Goal: Ask a question

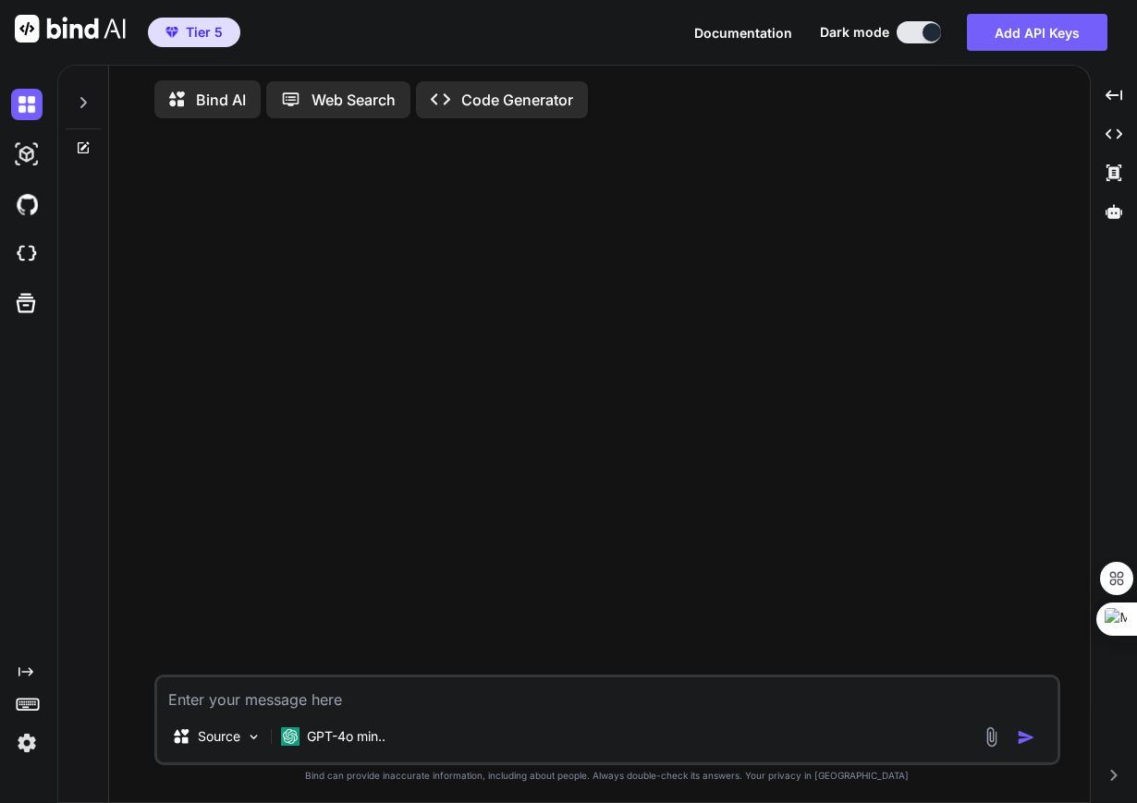
type textarea "x"
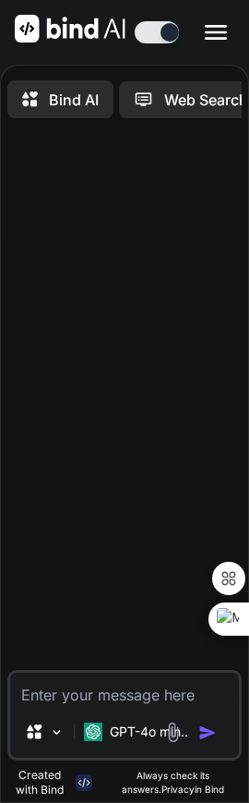
type textarea "x"
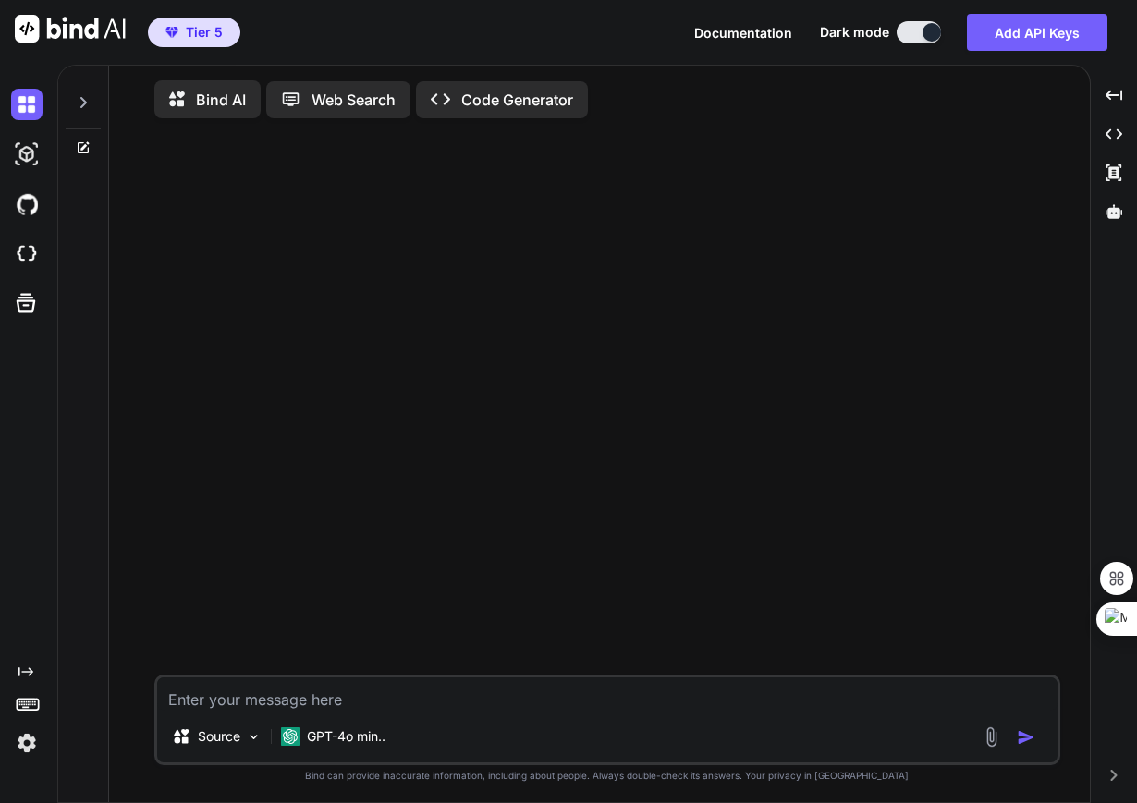
type textarea "x"
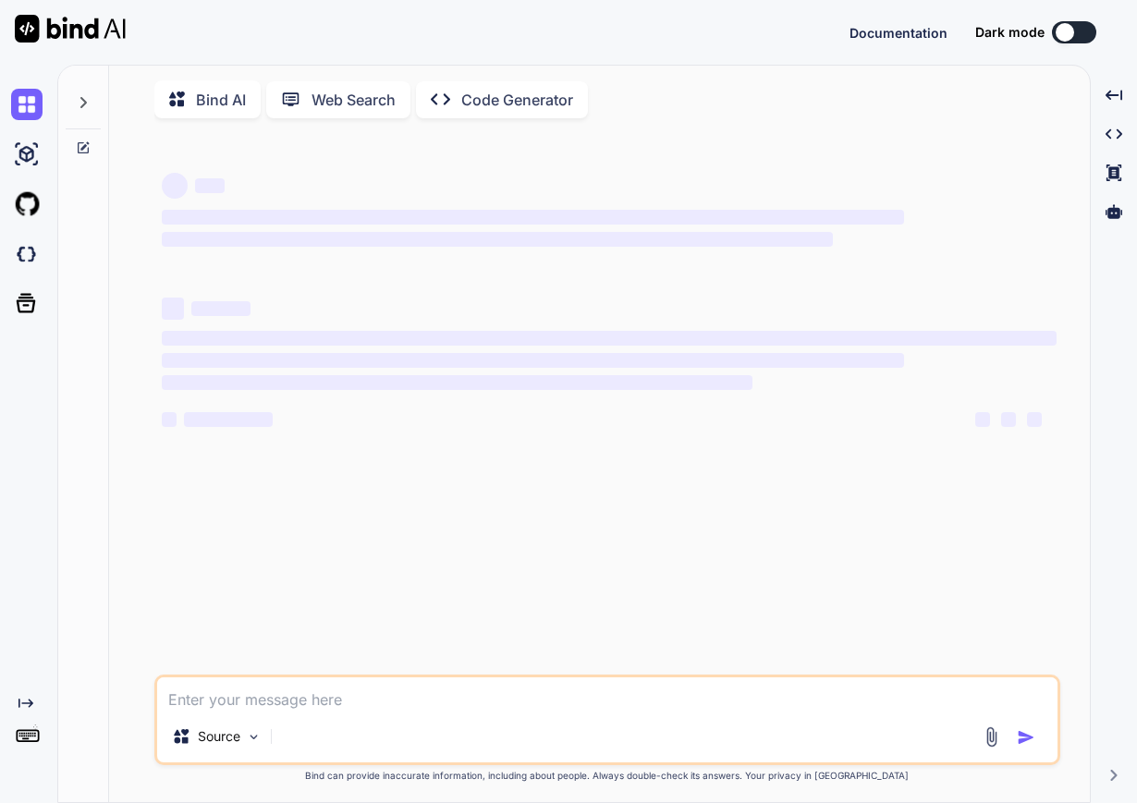
type textarea "hi"
type textarea "x"
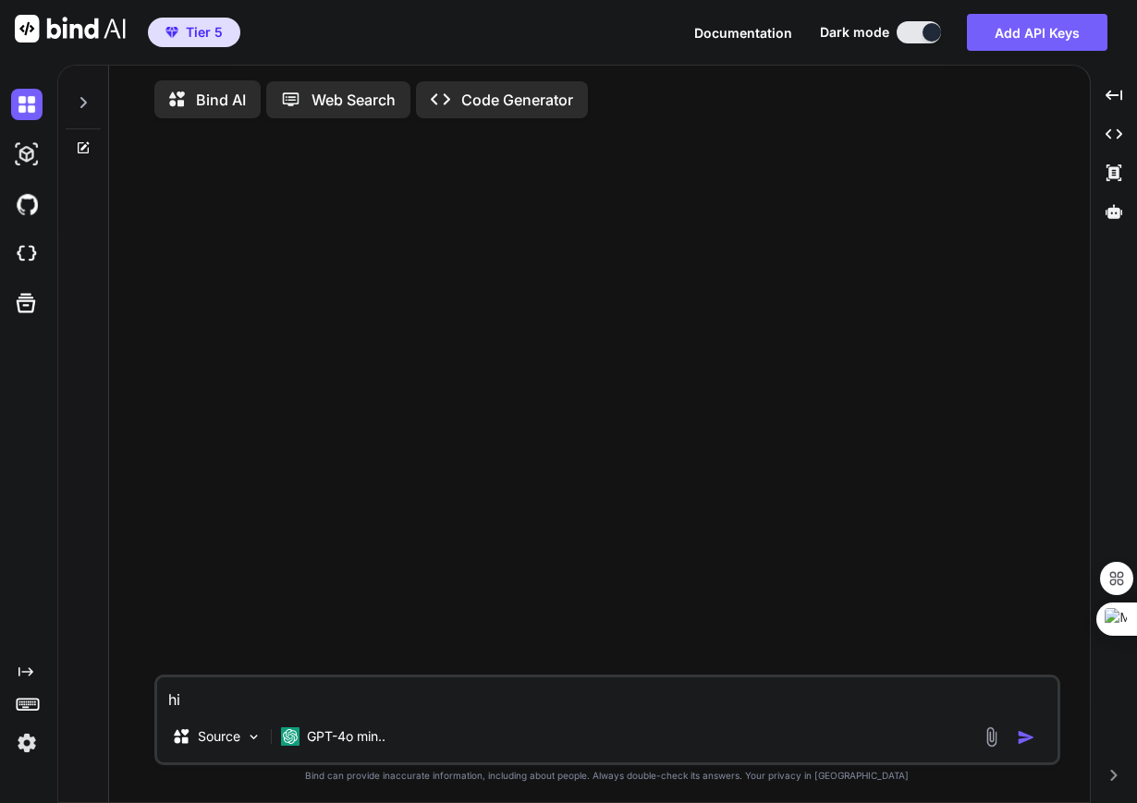
type textarea "x"
click at [347, 746] on p "GPT-4o min.." at bounding box center [346, 736] width 79 height 18
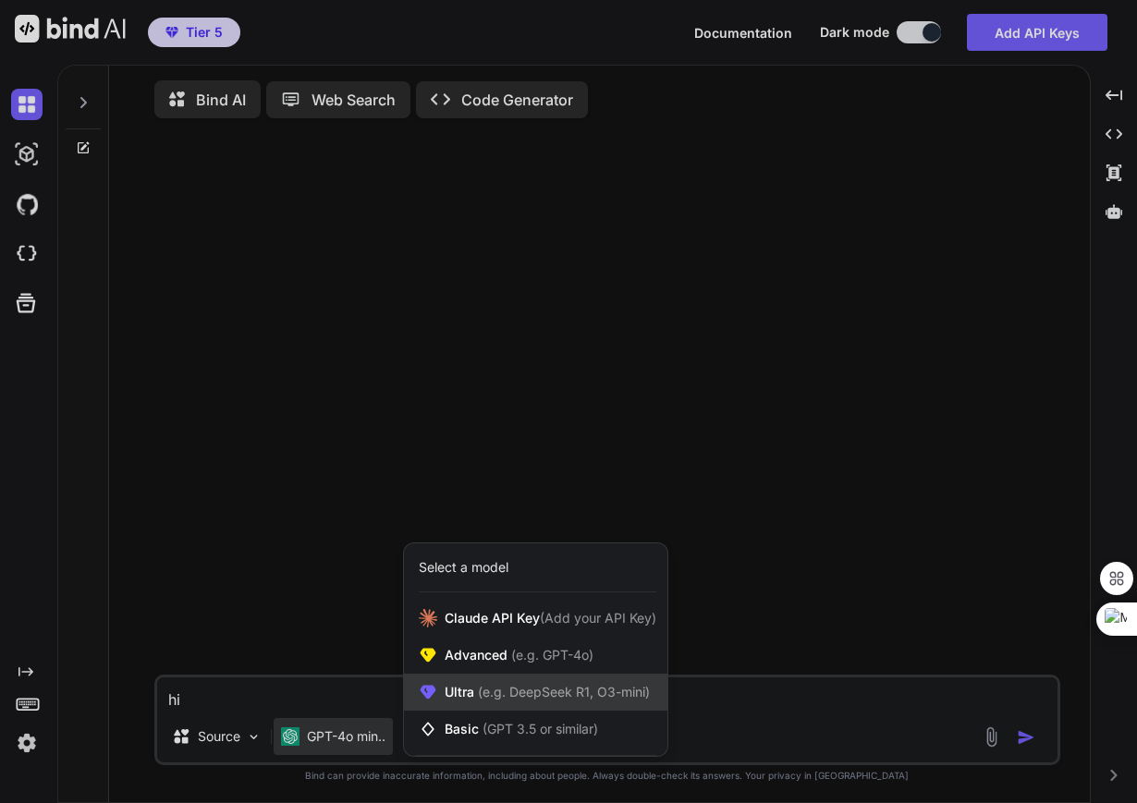
click at [468, 689] on span "Ultra (e.g. DeepSeek R1, O3-mini)" at bounding box center [546, 692] width 205 height 18
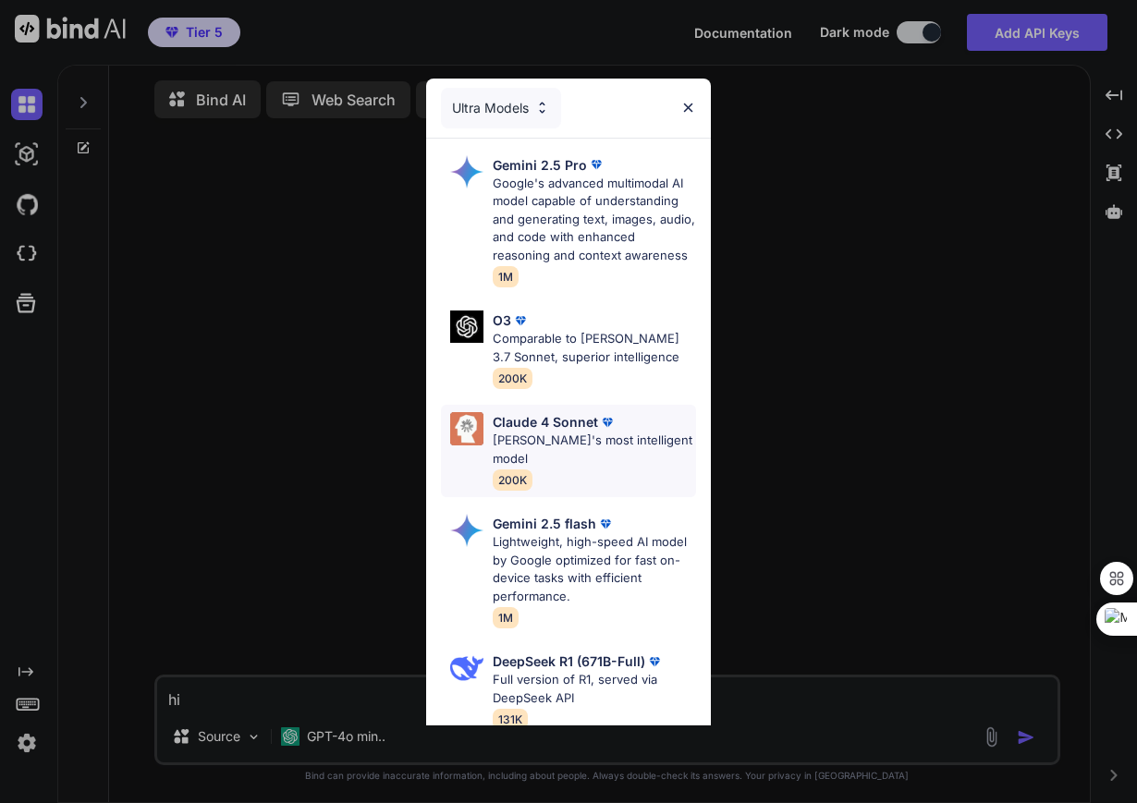
click at [570, 461] on p "[PERSON_NAME]'s most intelligent model" at bounding box center [593, 450] width 203 height 36
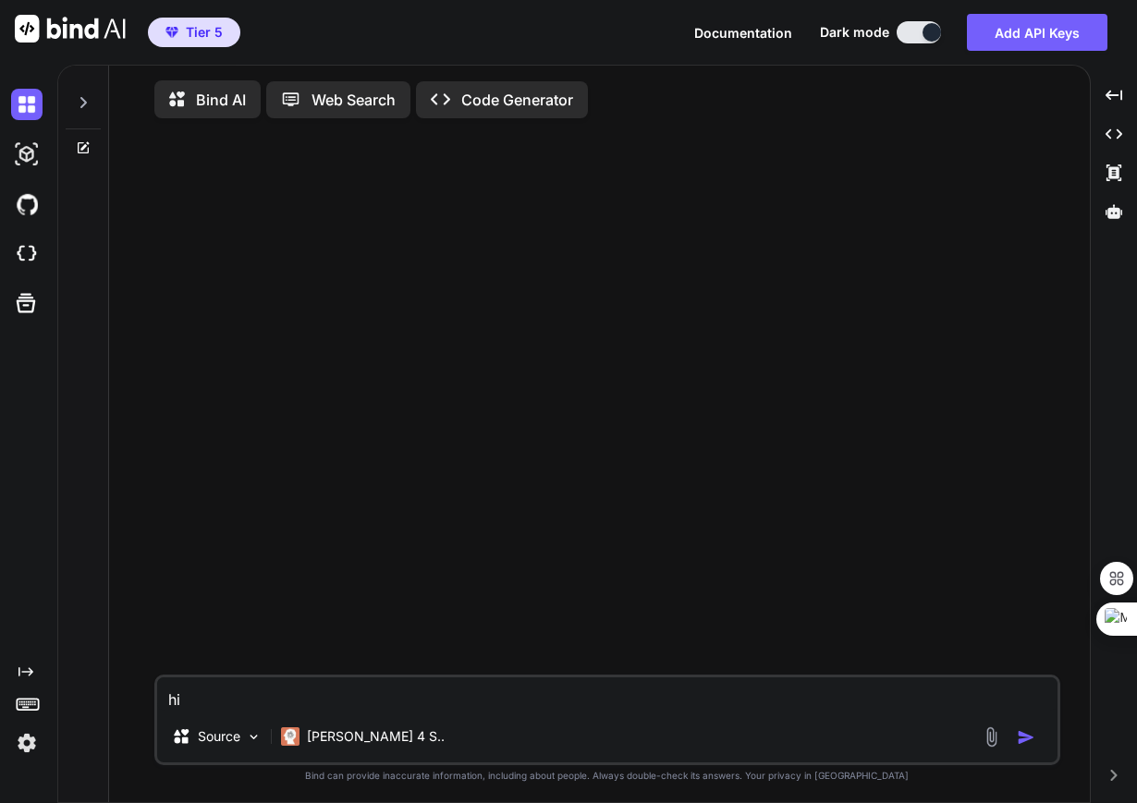
click at [290, 711] on textarea "hi" at bounding box center [607, 693] width 900 height 33
type textarea "h"
type textarea "can one chrome extension send messages to another chrome extension?"
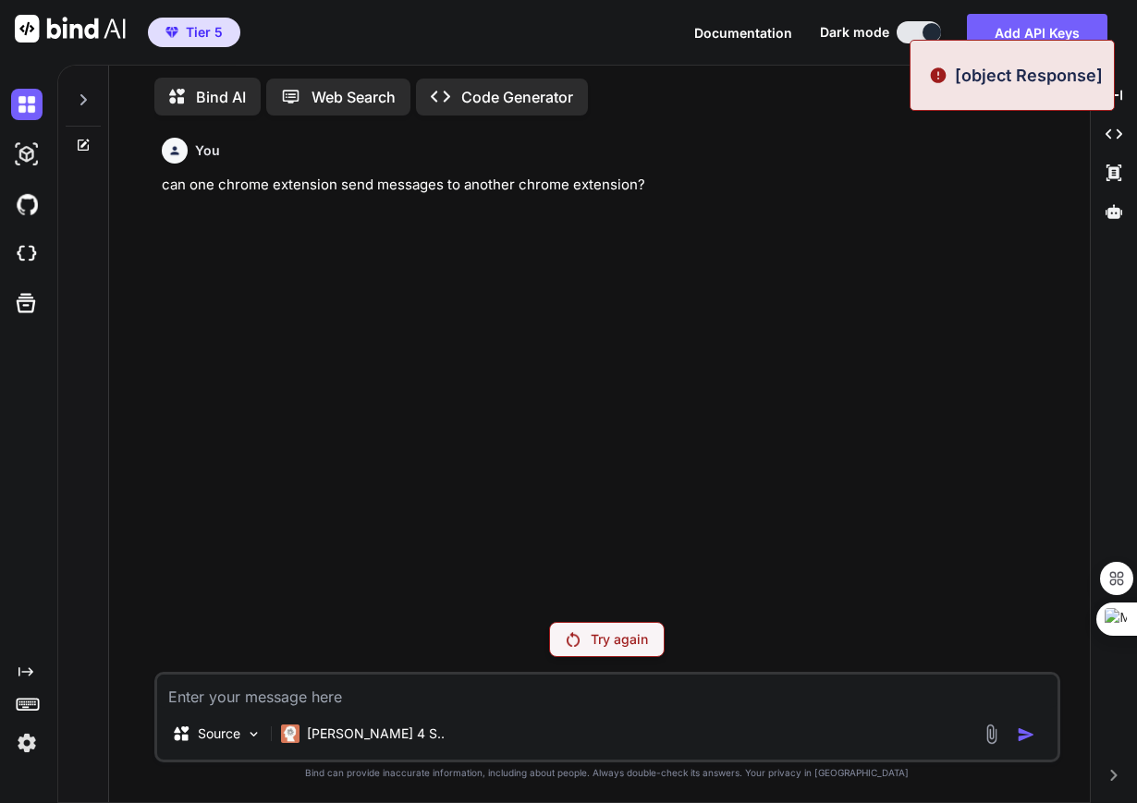
click at [599, 641] on p "Try again" at bounding box center [618, 639] width 57 height 18
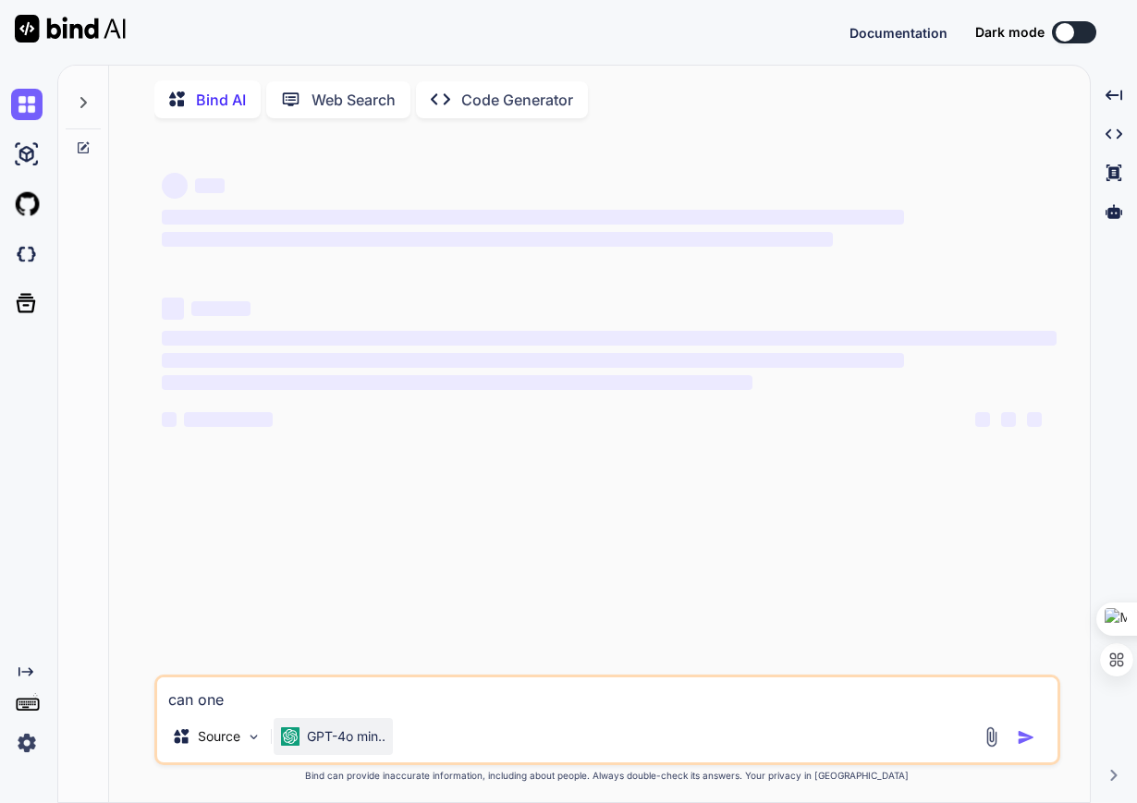
click at [340, 740] on p "GPT-4o min.." at bounding box center [346, 736] width 79 height 18
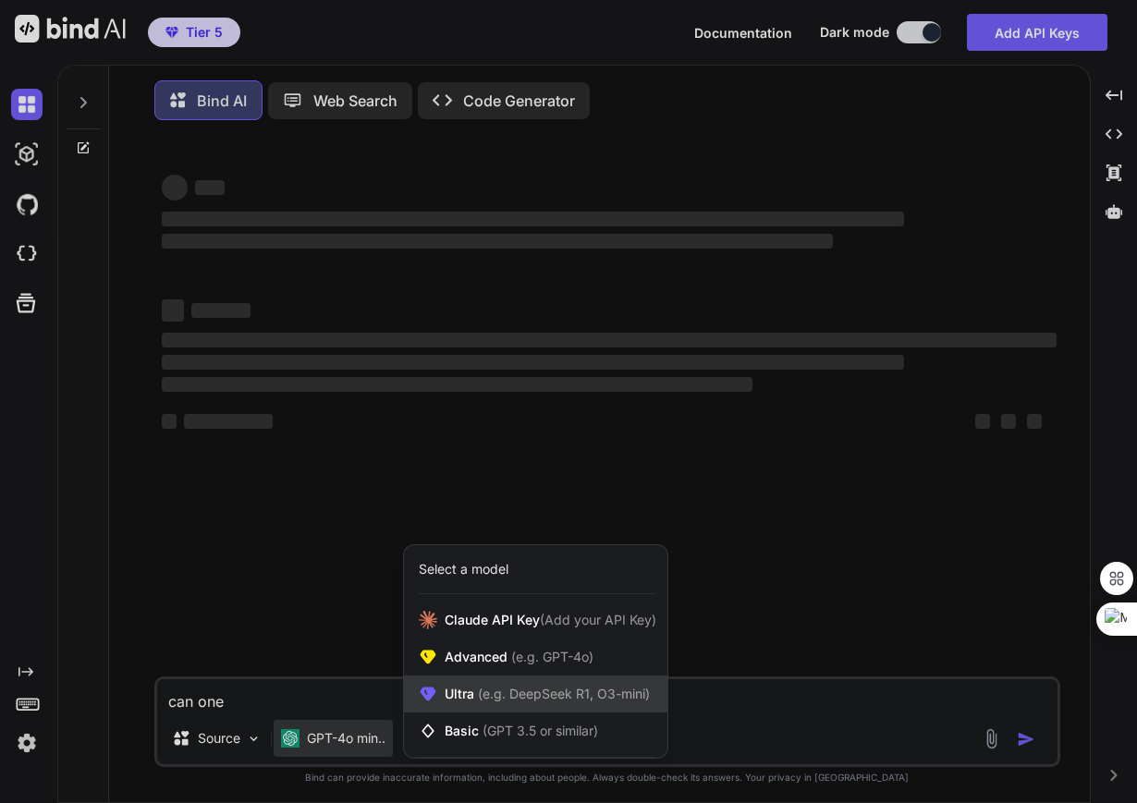
click at [456, 703] on span "Ultra (e.g. DeepSeek R1, O3-mini)" at bounding box center [546, 694] width 205 height 18
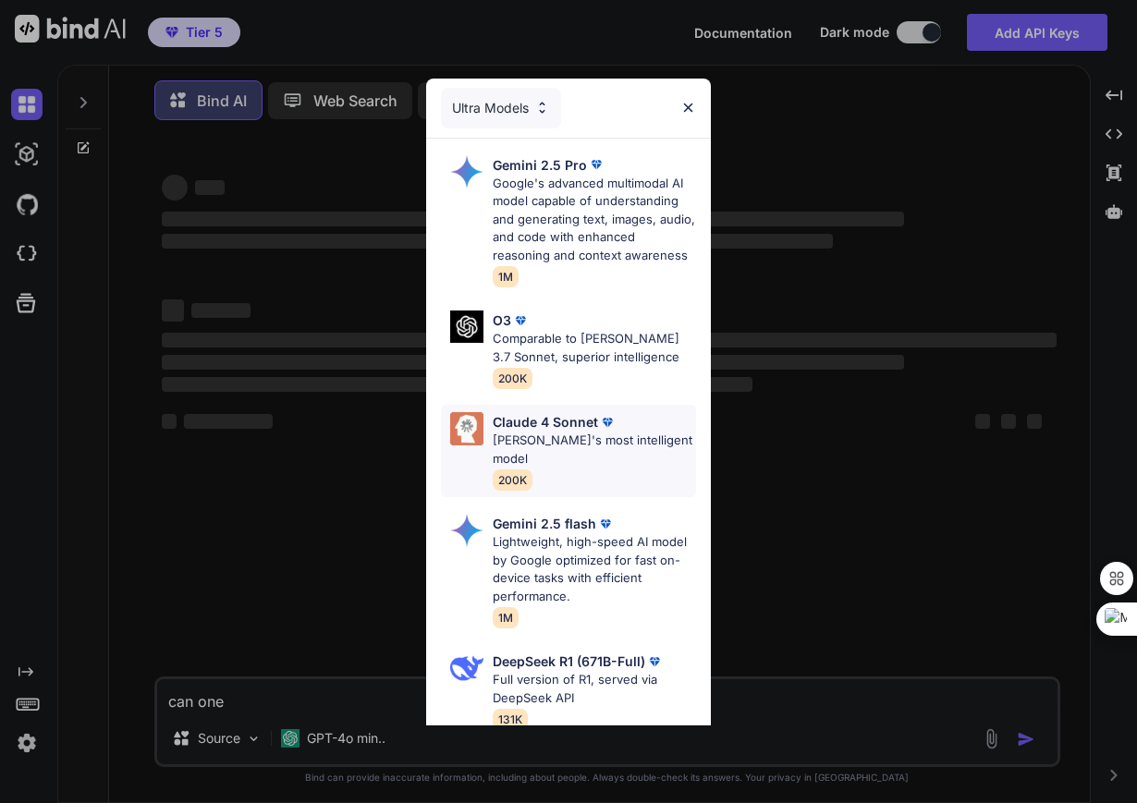
click at [507, 456] on p "Claude's most intelligent model" at bounding box center [593, 450] width 203 height 36
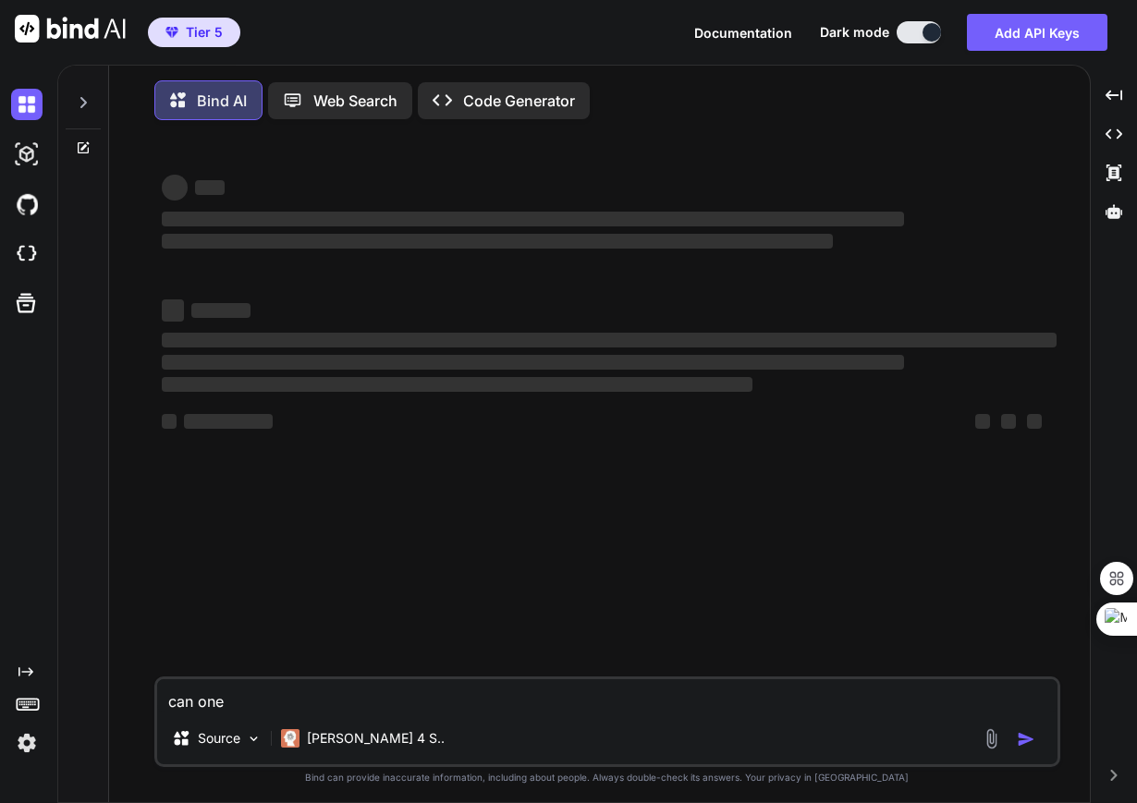
type textarea "x"
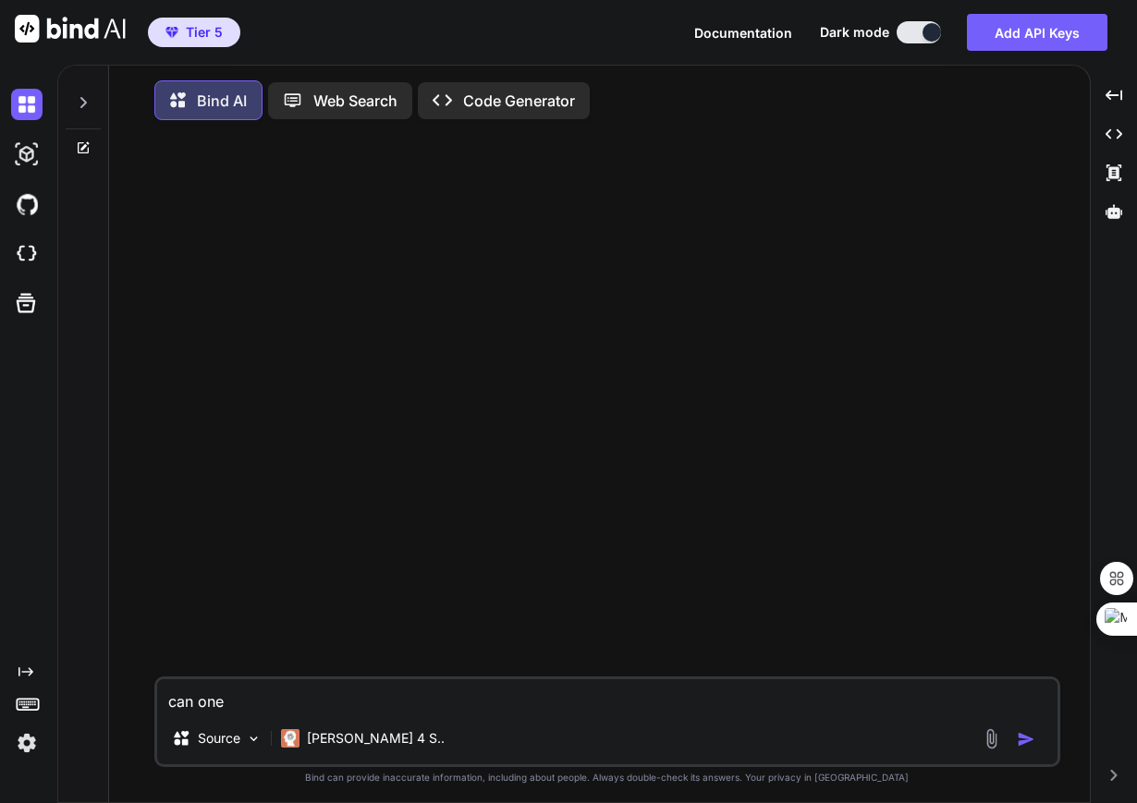
click at [285, 712] on textarea "can one" at bounding box center [607, 695] width 900 height 33
type textarea "can one c"
type textarea "x"
type textarea "can one ch"
type textarea "x"
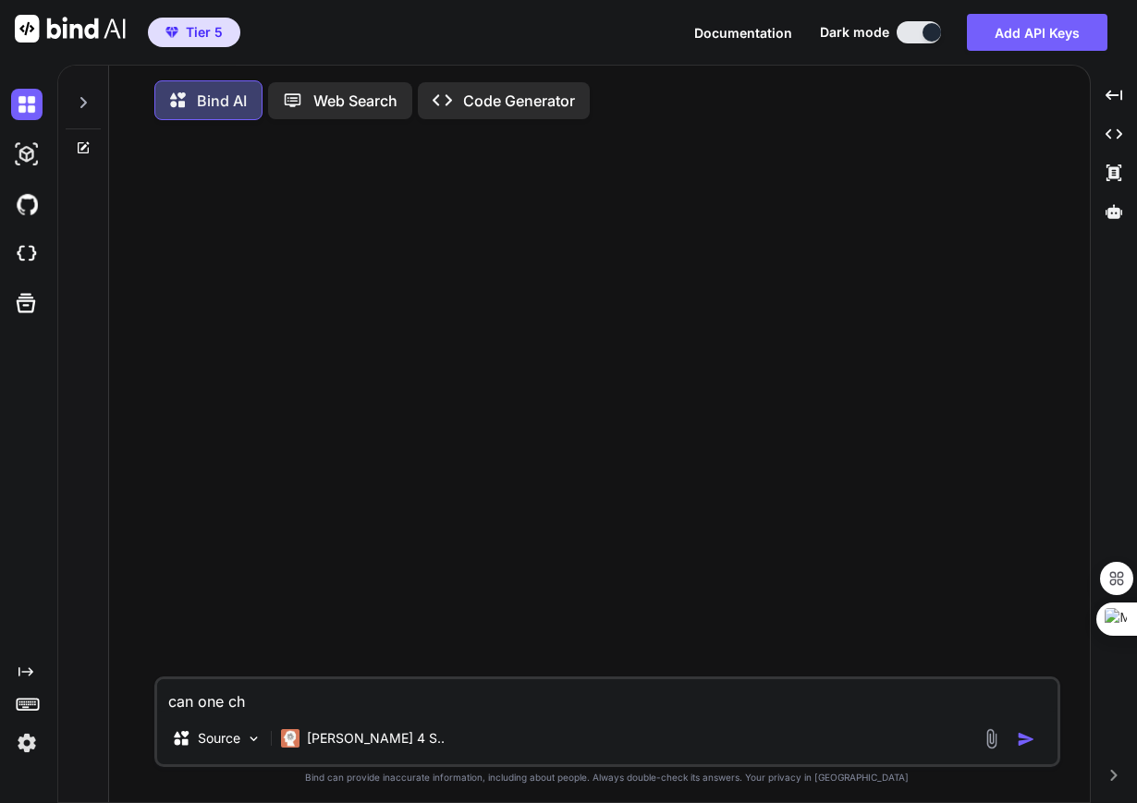
type textarea "can one chr"
type textarea "x"
type textarea "can one chro"
type textarea "x"
type textarea "can one chrom"
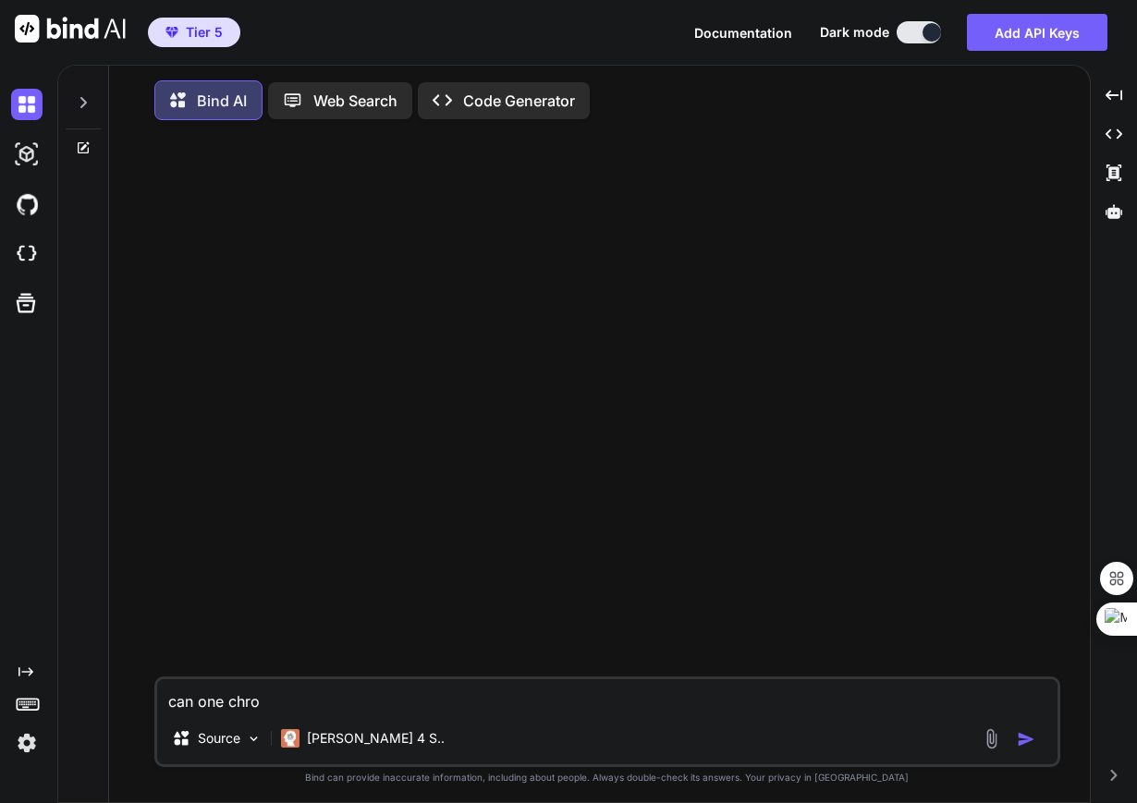
type textarea "x"
type textarea "can one chrome"
type textarea "x"
type textarea "can one chrome"
type textarea "x"
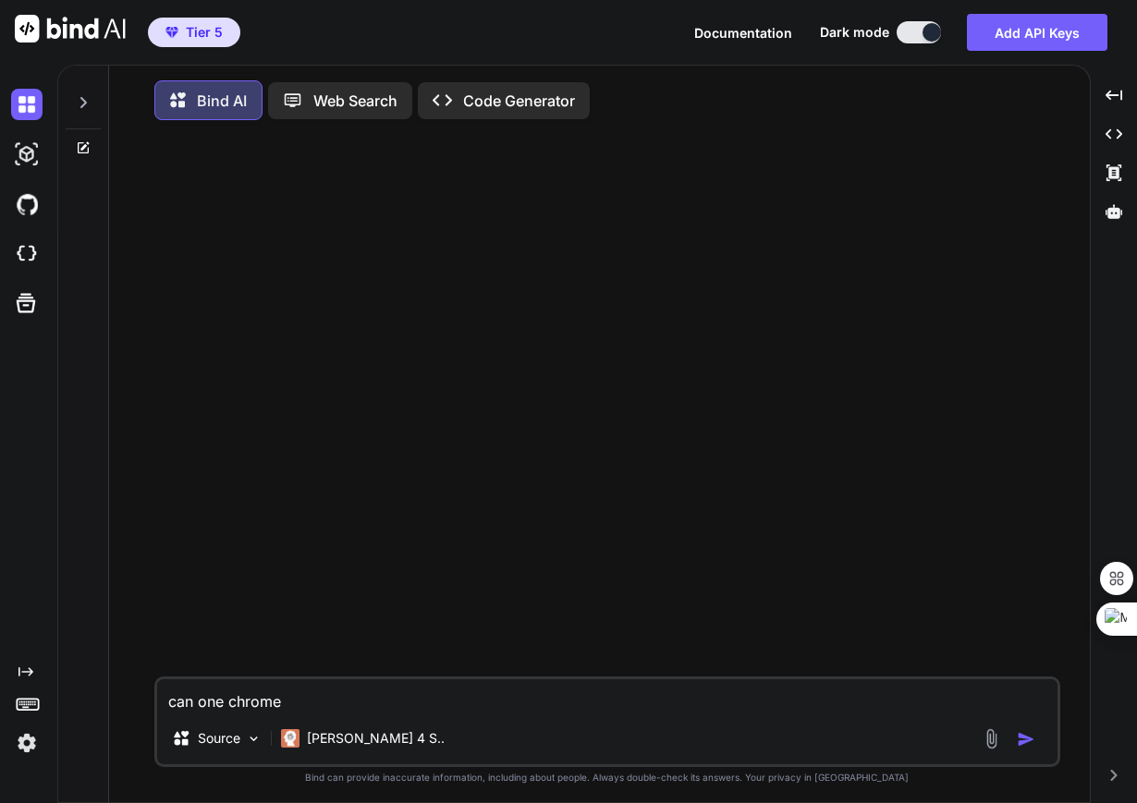
type textarea "can one chrome e"
type textarea "x"
type textarea "can one chrome ex"
type textarea "x"
type textarea "can one chrome ext"
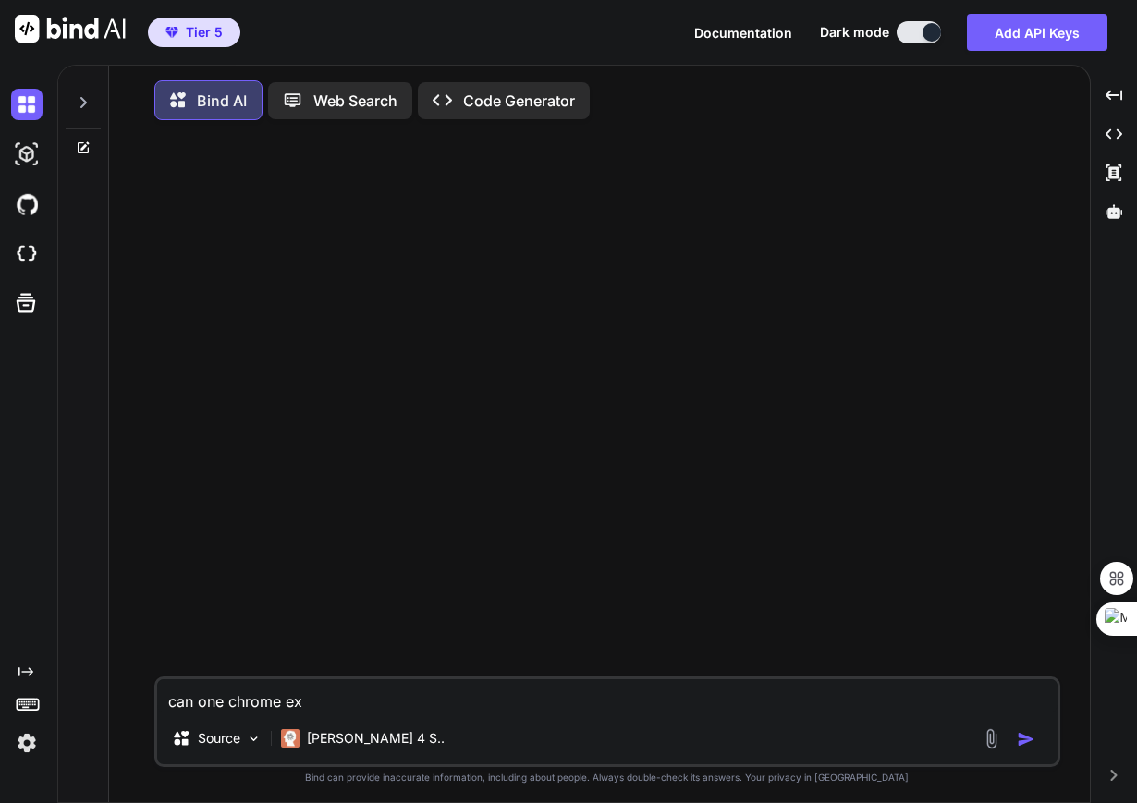
type textarea "x"
type textarea "can one chrome exte"
type textarea "x"
type textarea "can one chrome exten"
type textarea "x"
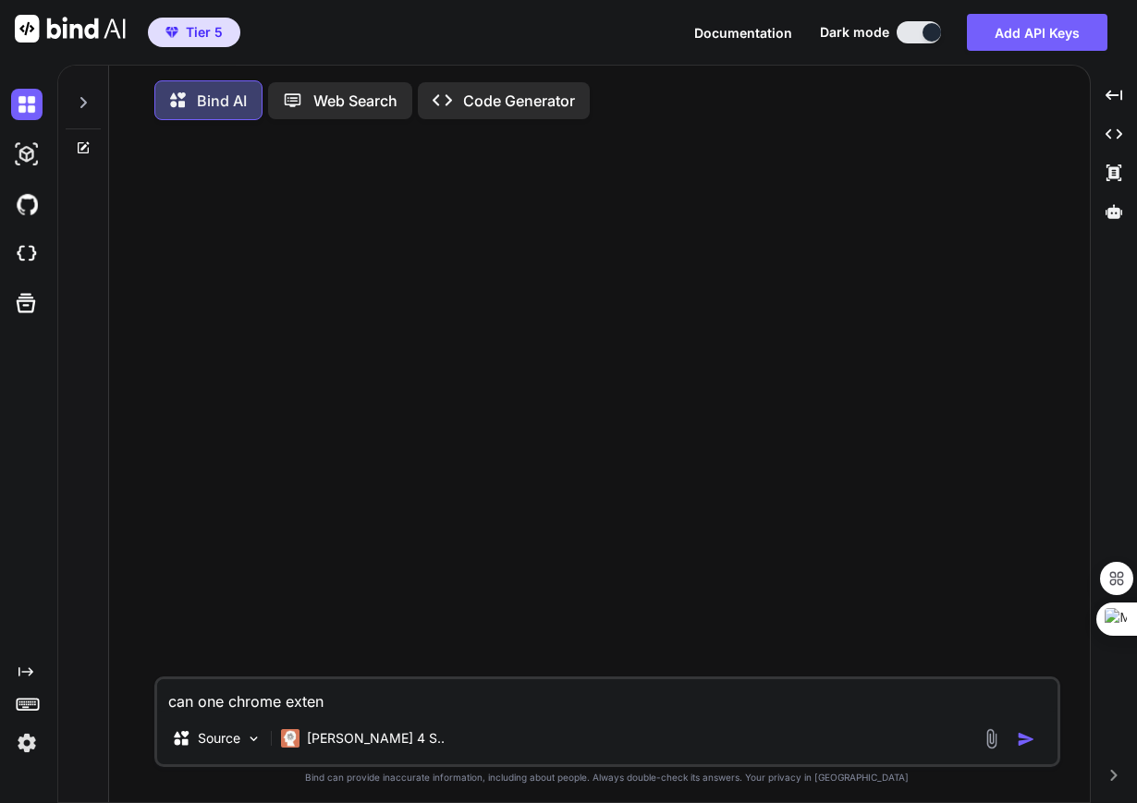
type textarea "can one chrome extens"
type textarea "x"
type textarea "can one chrome extensi"
type textarea "x"
type textarea "can one chrome extensio"
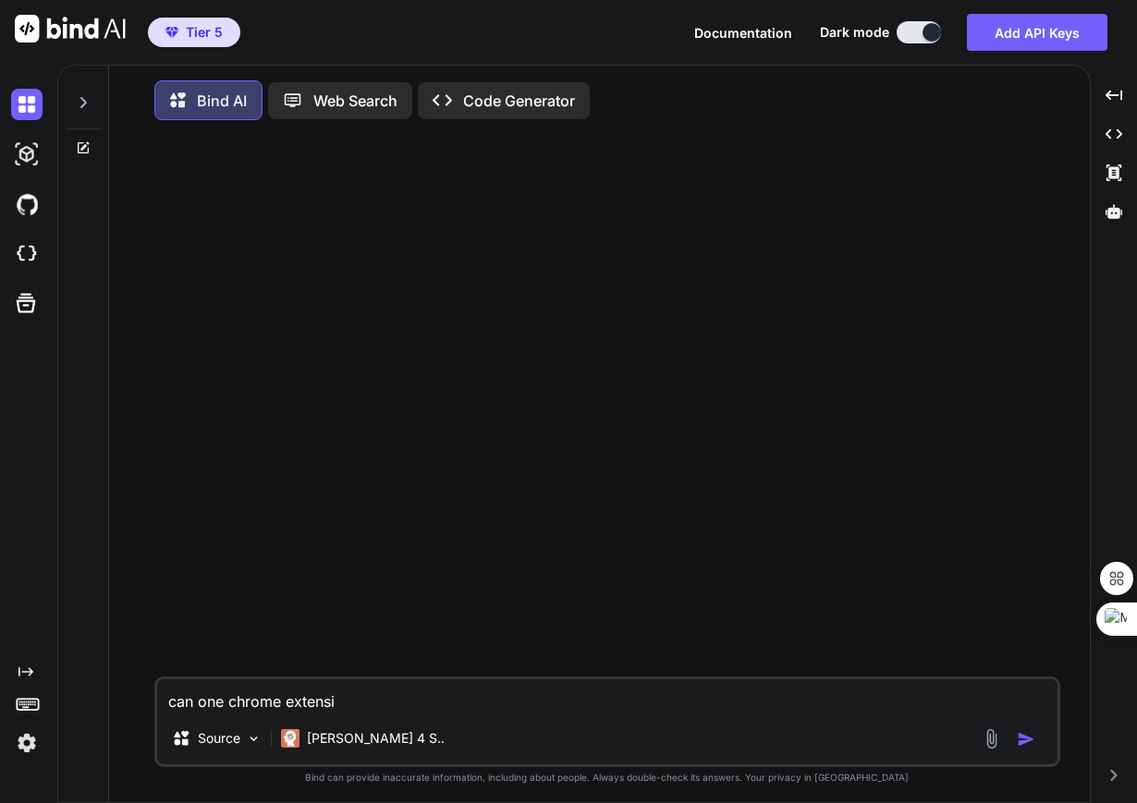
type textarea "x"
type textarea "can one chrome extension"
type textarea "x"
type textarea "can one chrome extension"
type textarea "x"
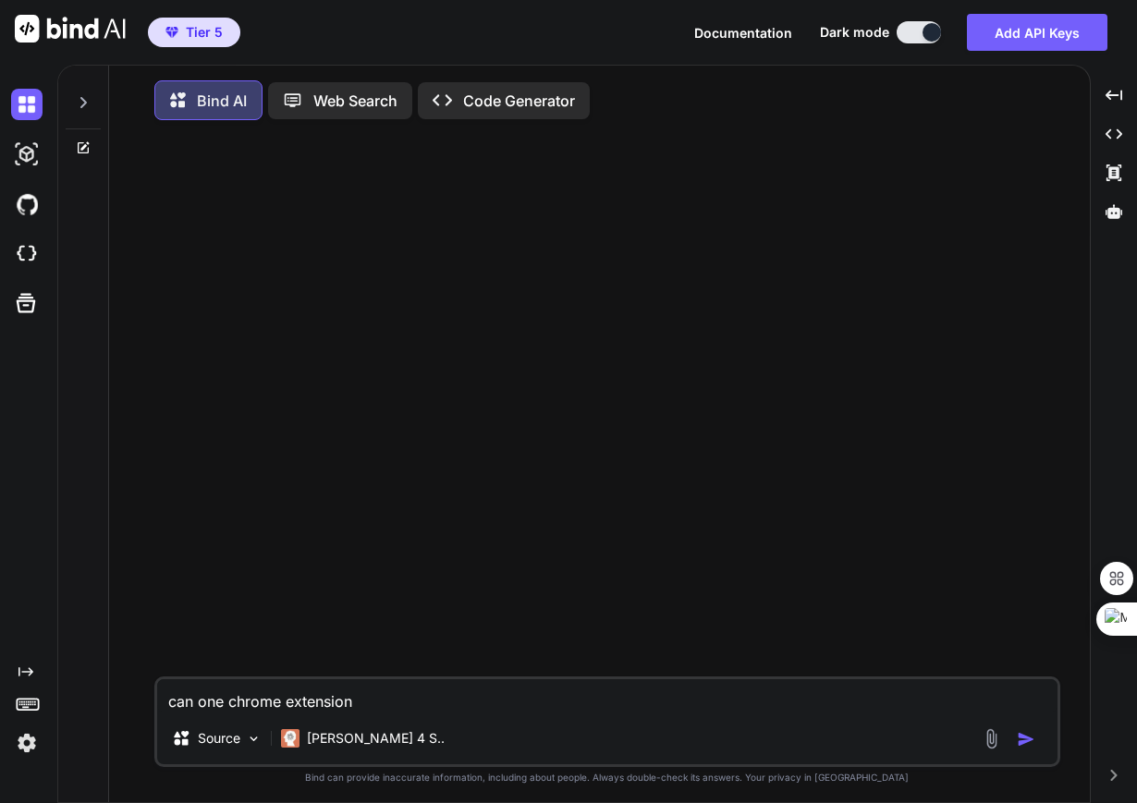
type textarea "can one chrome extension s"
type textarea "x"
type textarea "can one chrome extension se"
type textarea "x"
type textarea "can one chrome extension sen"
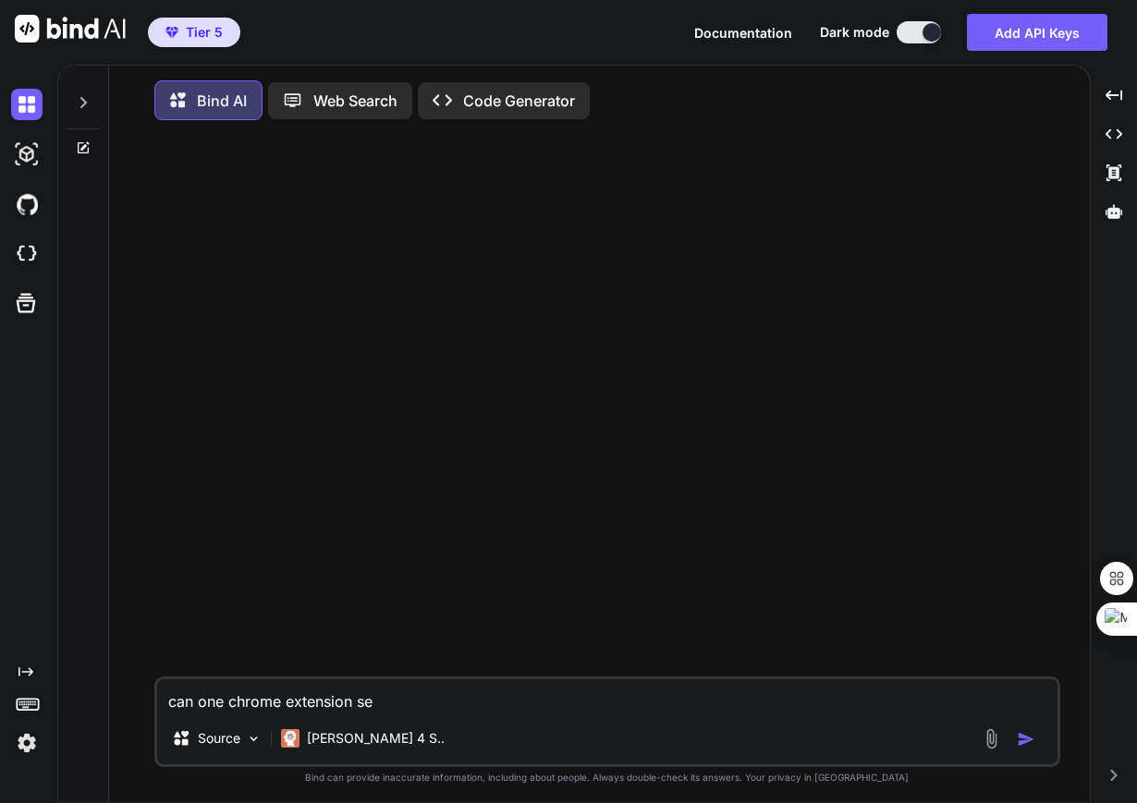
type textarea "x"
type textarea "can one chrome extension send"
type textarea "x"
type textarea "can one chrome extension send"
type textarea "x"
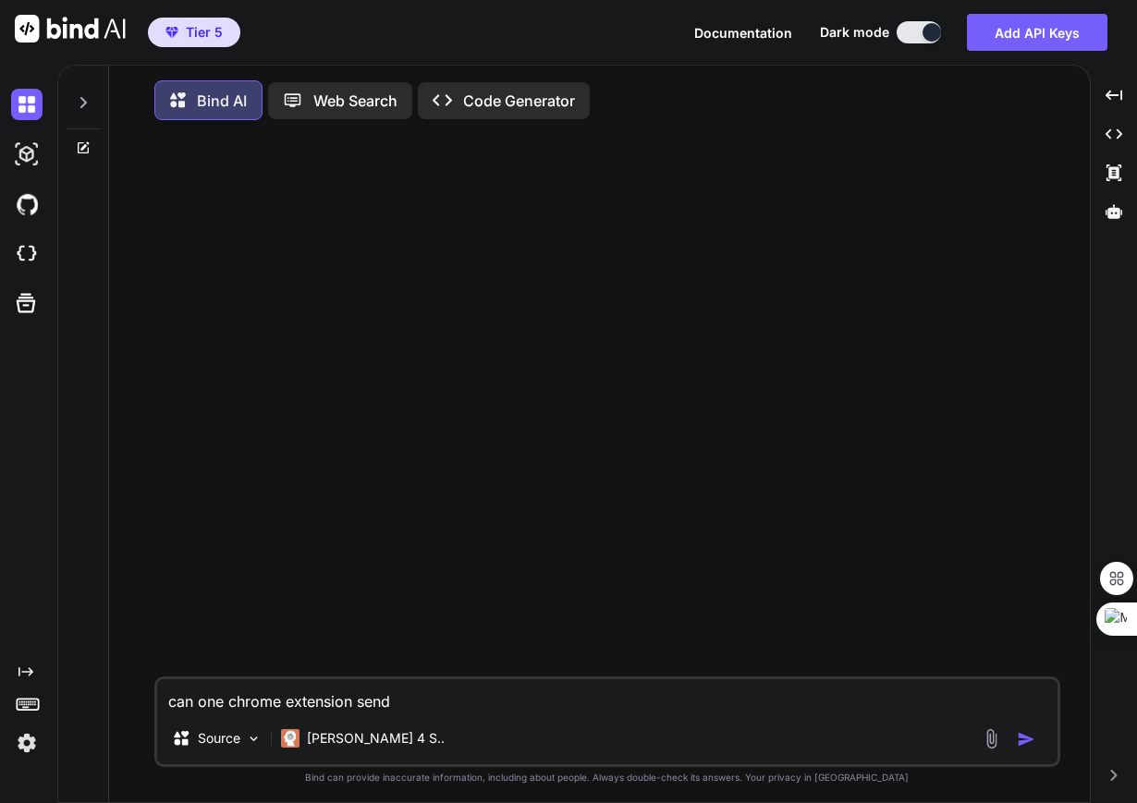
type textarea "can one chrome extension send m"
type textarea "x"
type textarea "can one chrome extension send me"
type textarea "x"
type textarea "can one chrome extension send mes"
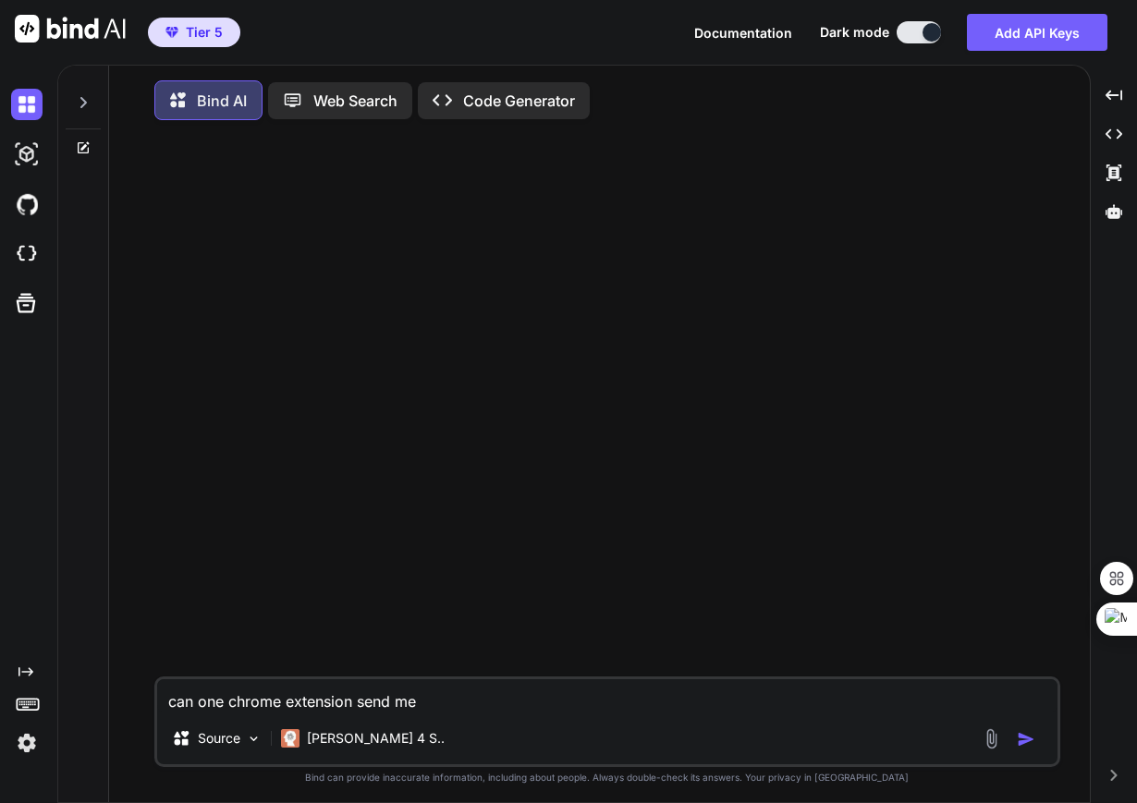
type textarea "x"
type textarea "can one chrome extension send mess"
type textarea "x"
type textarea "can one chrome extension send messa"
type textarea "x"
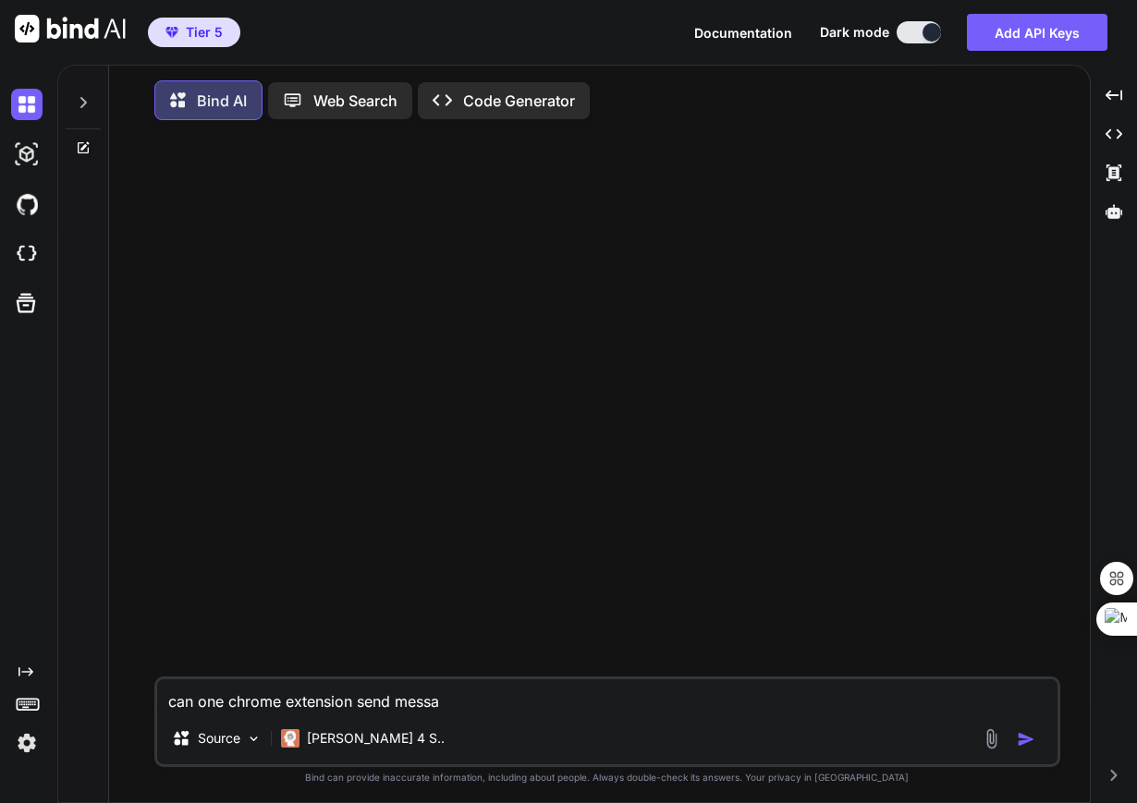
type textarea "can one chrome extension send messag"
type textarea "x"
type textarea "can one chrome extension send message"
type textarea "x"
type textarea "can one chrome extension send messages"
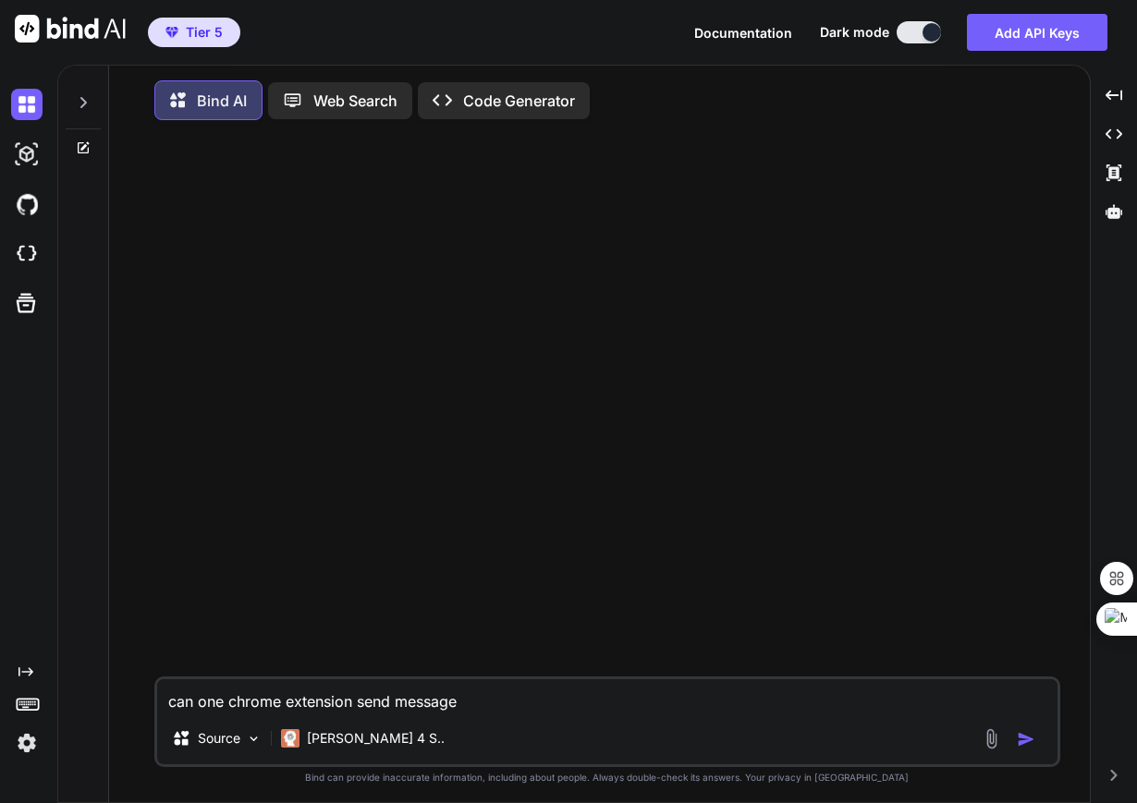
type textarea "x"
type textarea "can one chrome extension send messages"
type textarea "x"
type textarea "can one chrome extension send messages t"
type textarea "x"
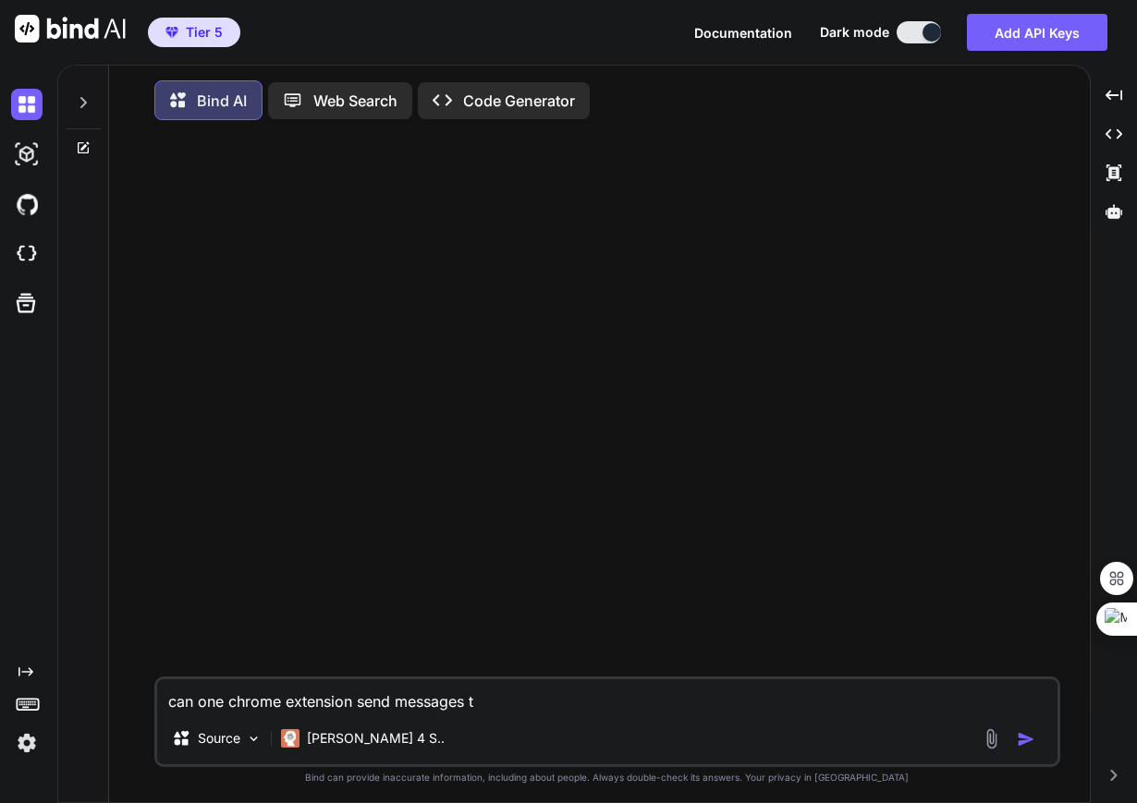
type textarea "can one chrome extension send messages to"
type textarea "x"
type textarea "can one chrome extension send messages to"
type textarea "x"
type textarea "can one chrome extension send messages to a"
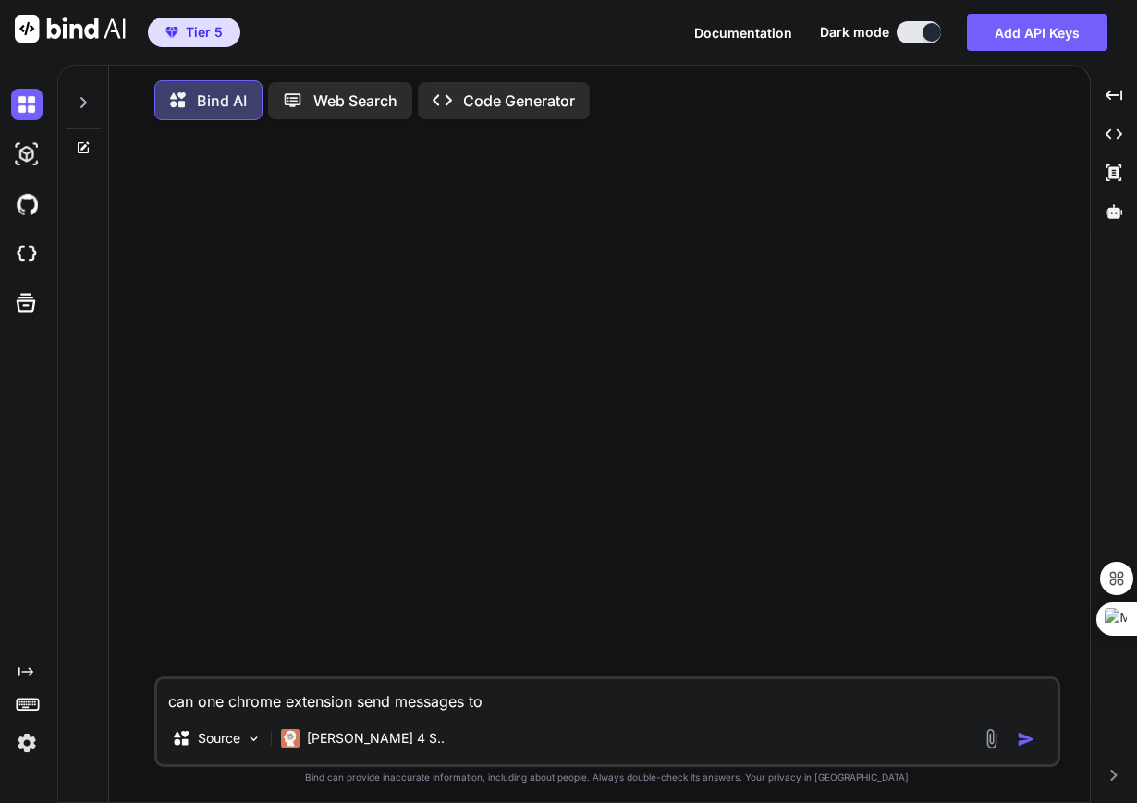
type textarea "x"
type textarea "can one chrome extension send messages to an"
type textarea "x"
type textarea "can one chrome extension send messages to ano"
type textarea "x"
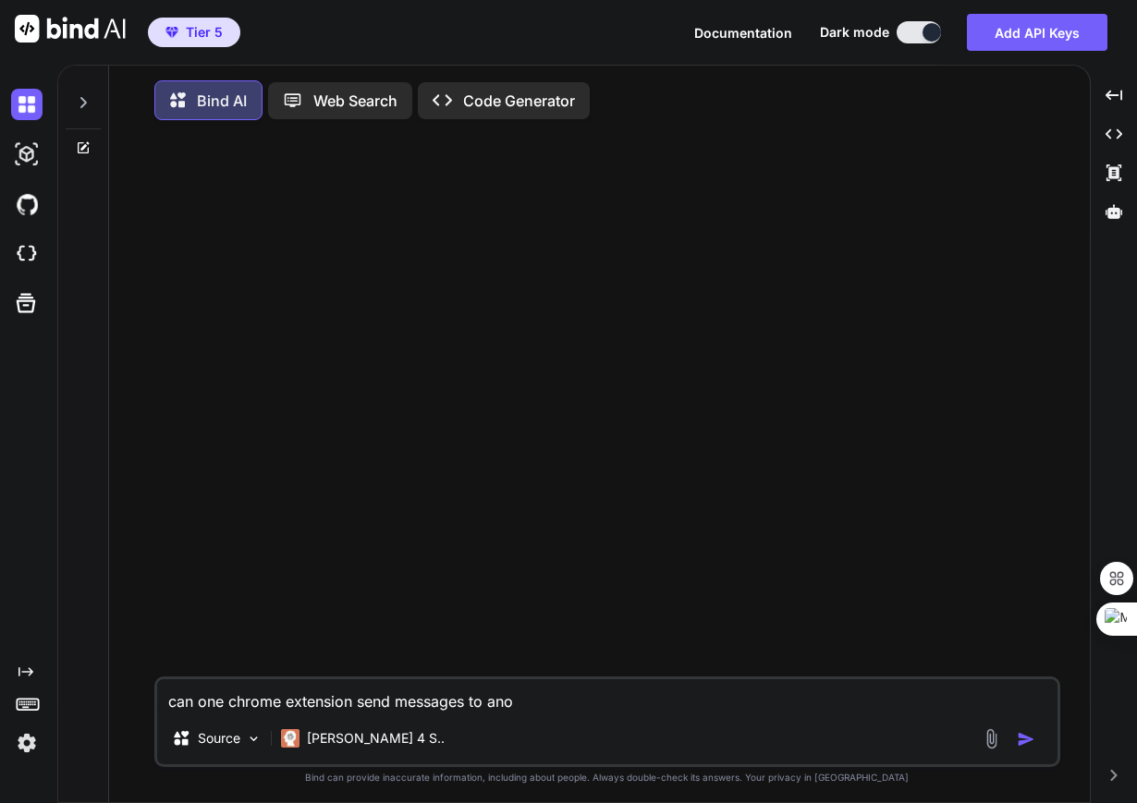
type textarea "can one chrome extension send messages to anot"
type textarea "x"
type textarea "can one chrome extension send messages to anoth"
type textarea "x"
type textarea "can one chrome extension send messages to anothe"
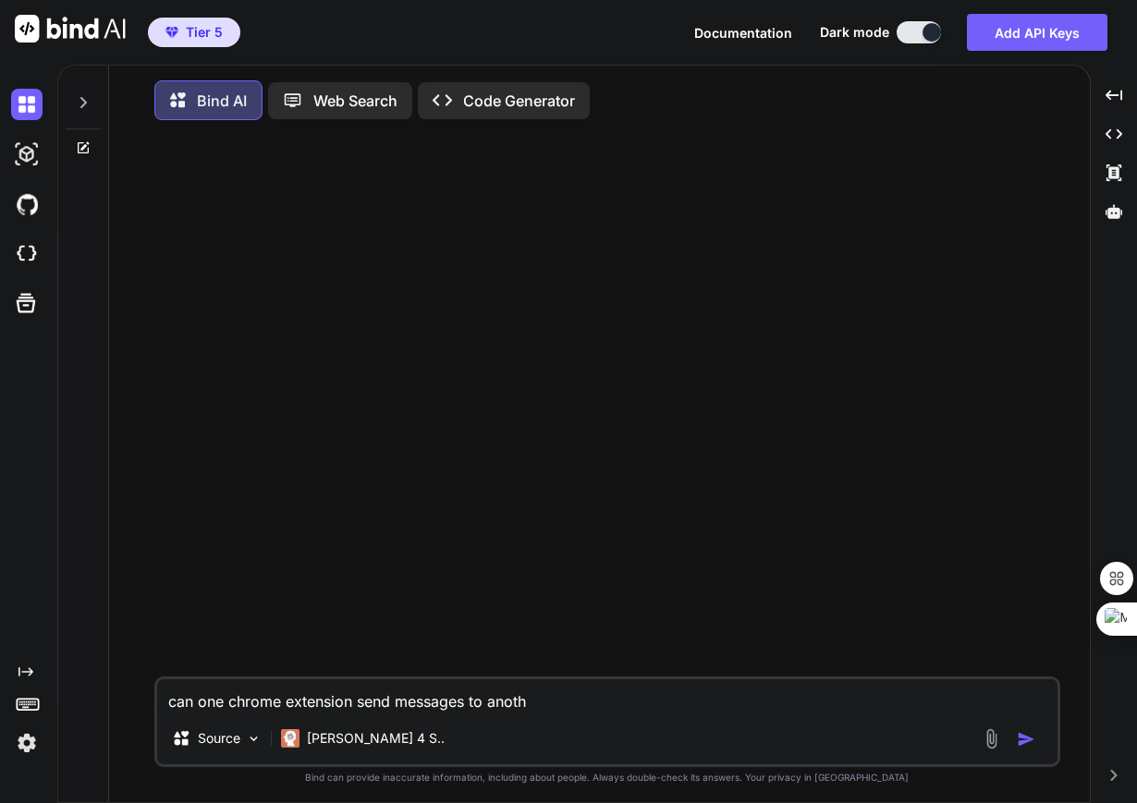
type textarea "x"
type textarea "can one chrome extension send messages to another"
type textarea "x"
type textarea "can one chrome extension send messages to another"
type textarea "x"
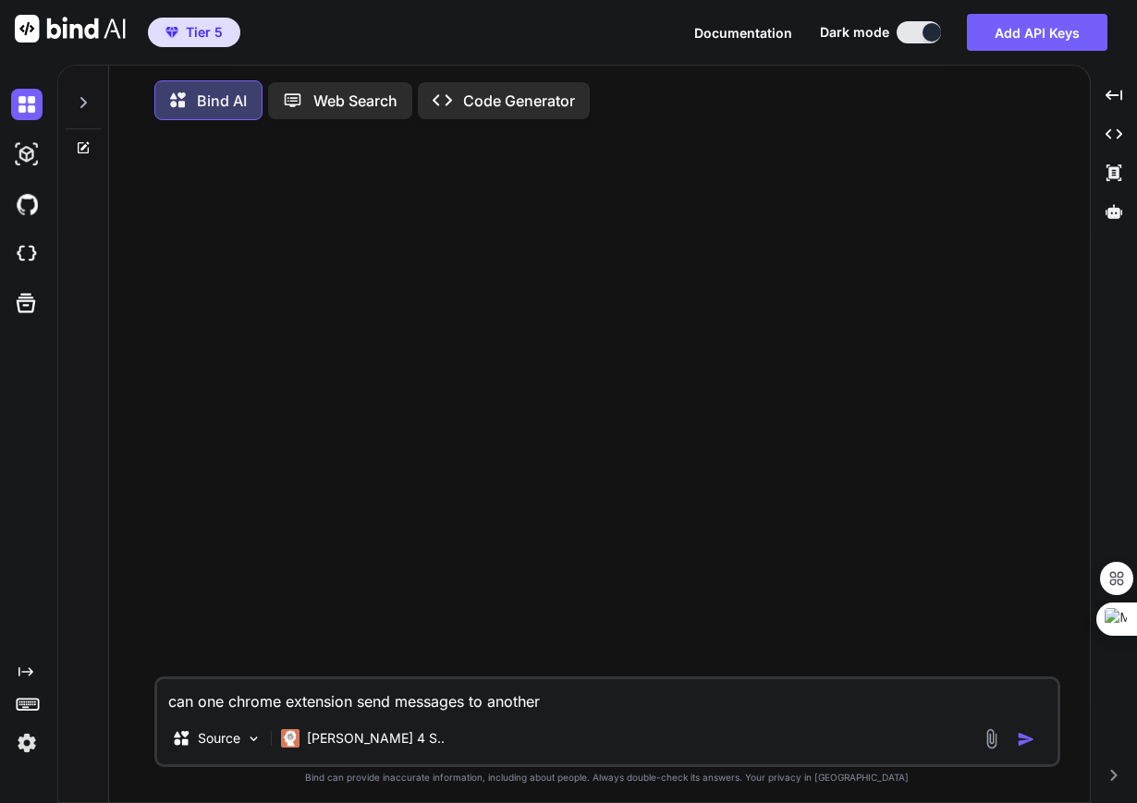
type textarea "can one chrome extension send messages to another c"
type textarea "x"
type textarea "can one chrome extension send messages to another ch"
type textarea "x"
type textarea "can one chrome extension send messages to another chr"
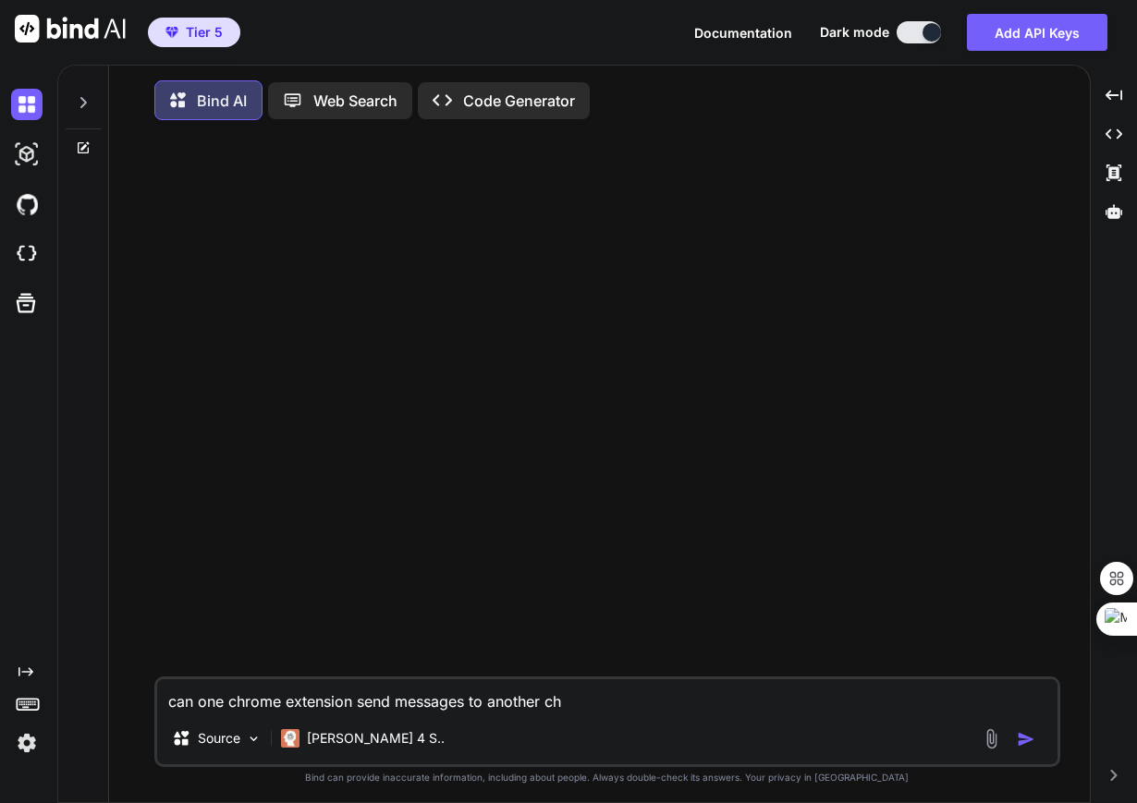
type textarea "x"
type textarea "can one chrome extension send messages to another chro"
type textarea "x"
type textarea "can one chrome extension send messages to another chrom"
type textarea "x"
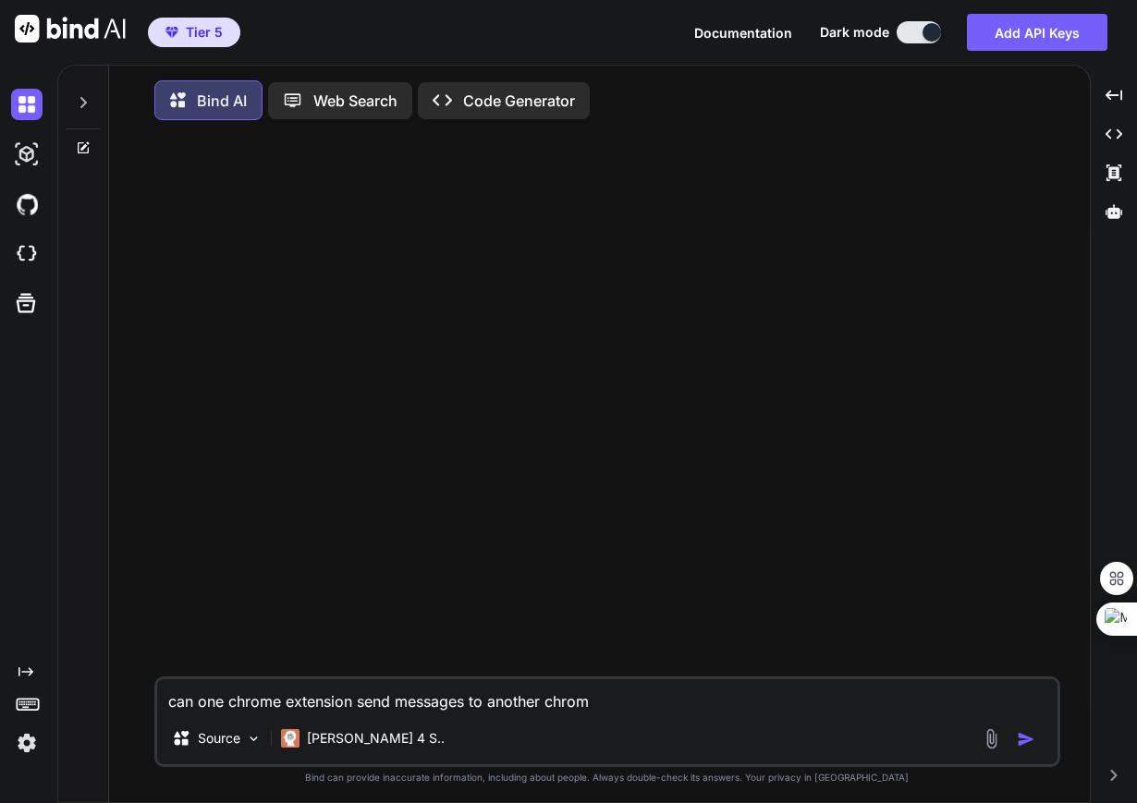
type textarea "can one chrome extension send messages to another chrome"
type textarea "x"
type textarea "can one chrome extension send messages to another chrome"
type textarea "x"
type textarea "can one chrome extension send messages to another chrome e"
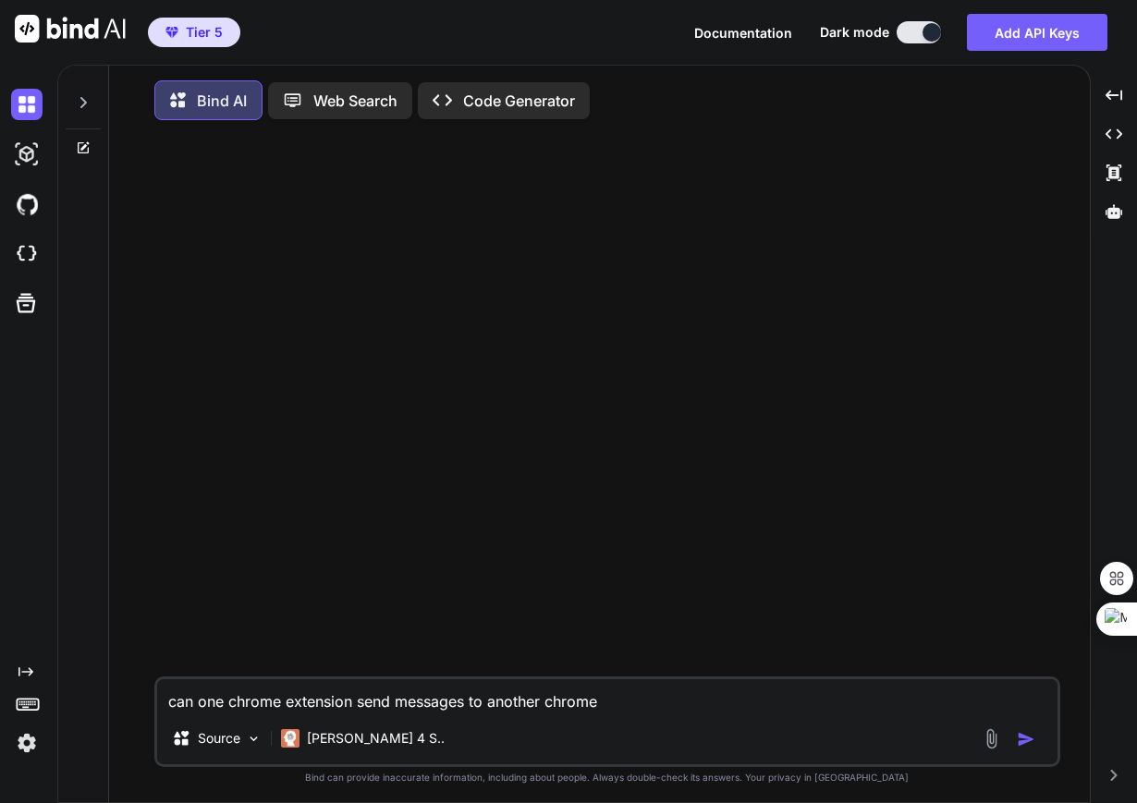
type textarea "x"
type textarea "can one chrome extension send messages to another chrome ex"
type textarea "x"
type textarea "can one chrome extension send messages to another chrome ext"
type textarea "x"
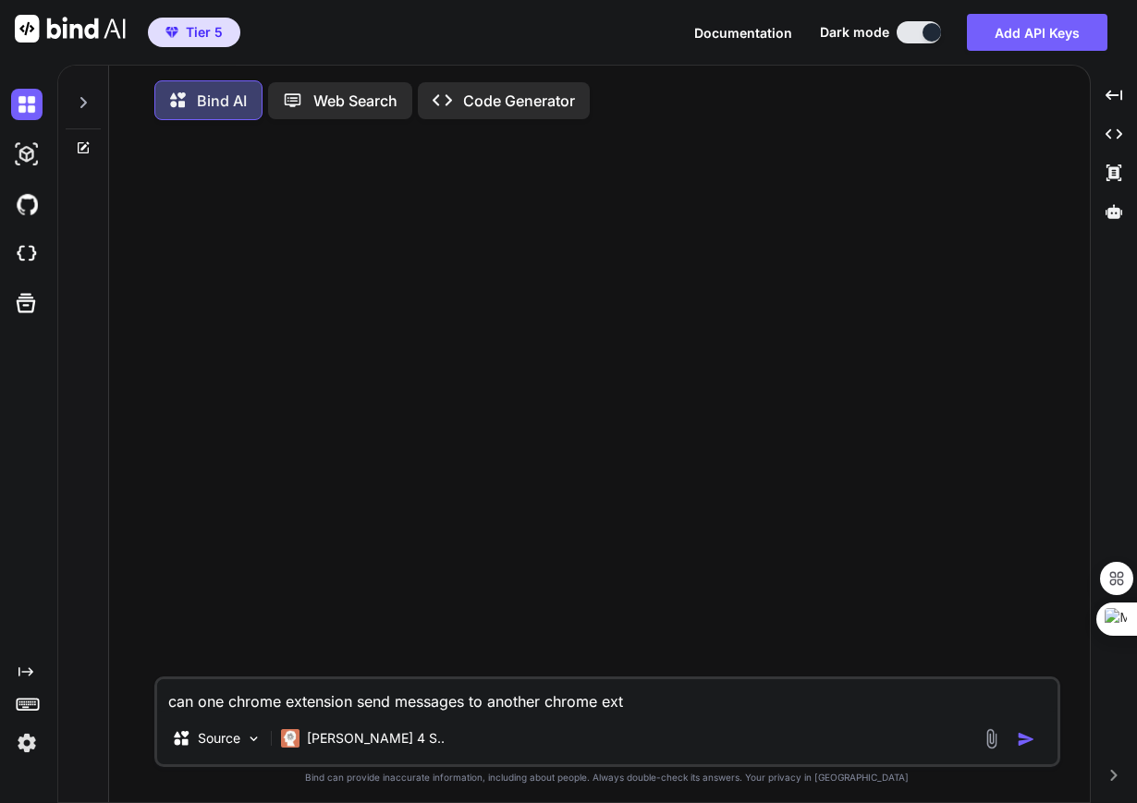
type textarea "can one chrome extension send messages to another chrome exte"
type textarea "x"
type textarea "can one chrome extension send messages to another chrome exten"
type textarea "x"
type textarea "can one chrome extension send messages to another chrome extens"
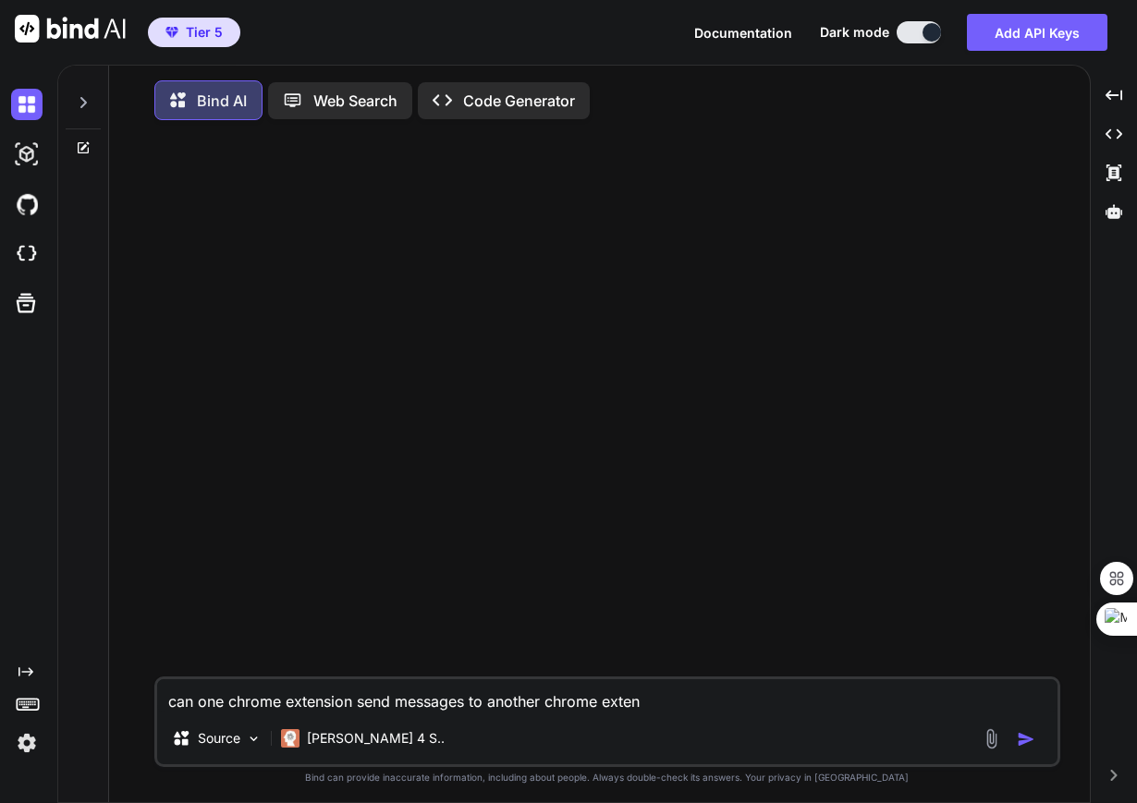
type textarea "x"
type textarea "can one chrome extension send messages to another chrome extensi"
type textarea "x"
type textarea "can one chrome extension send messages to another chrome extensio"
type textarea "x"
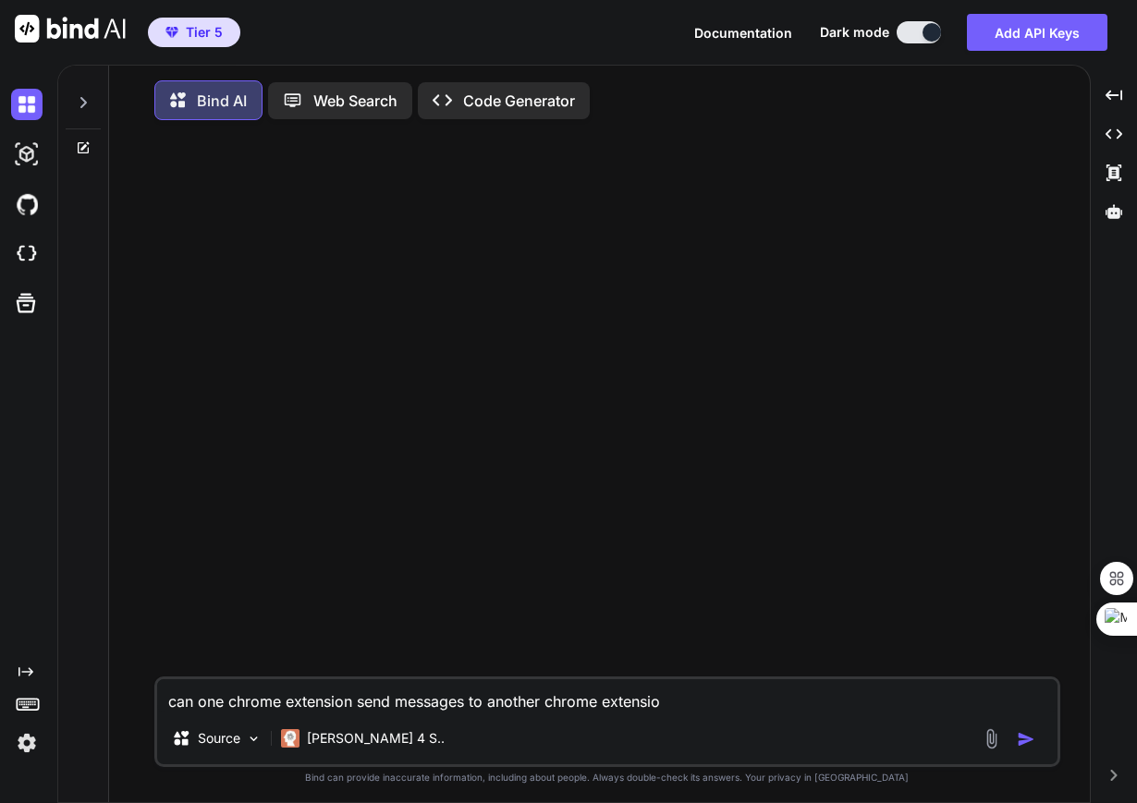
type textarea "can one chrome extension send messages to another chrome extension"
type textarea "x"
type textarea "can one chrome extension send messages to another chrome extension?"
type textarea "x"
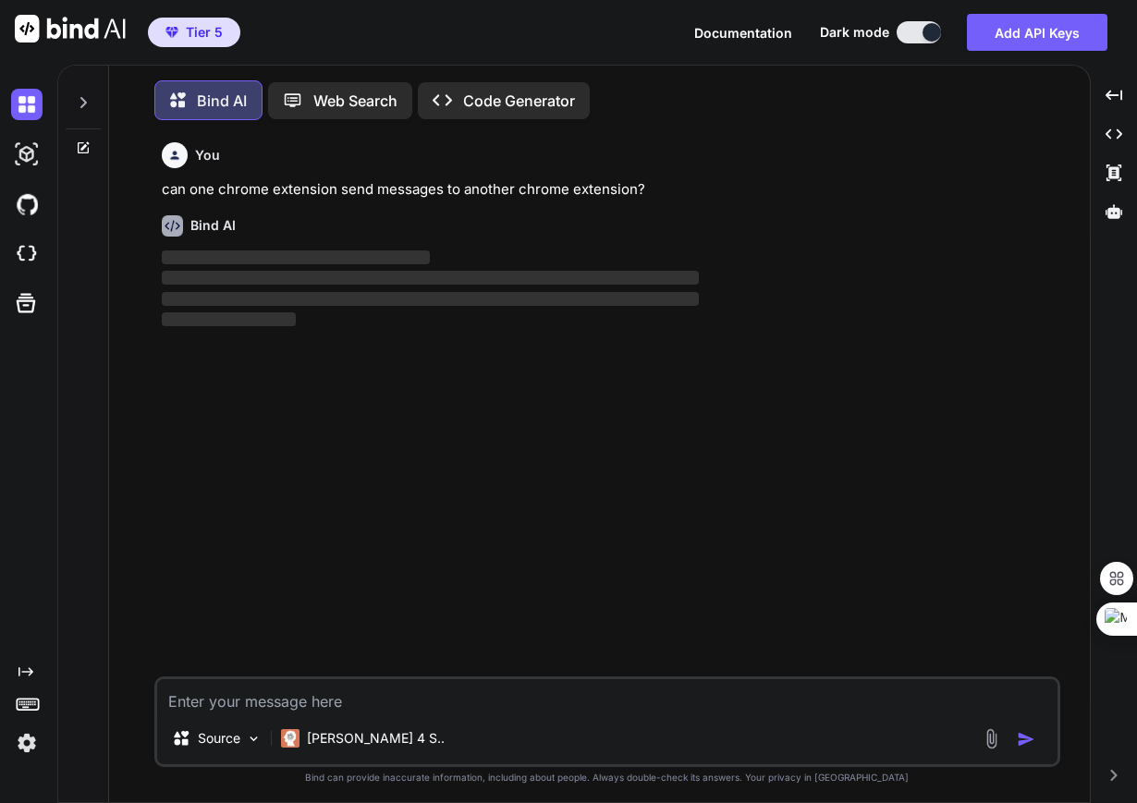
scroll to position [9, 0]
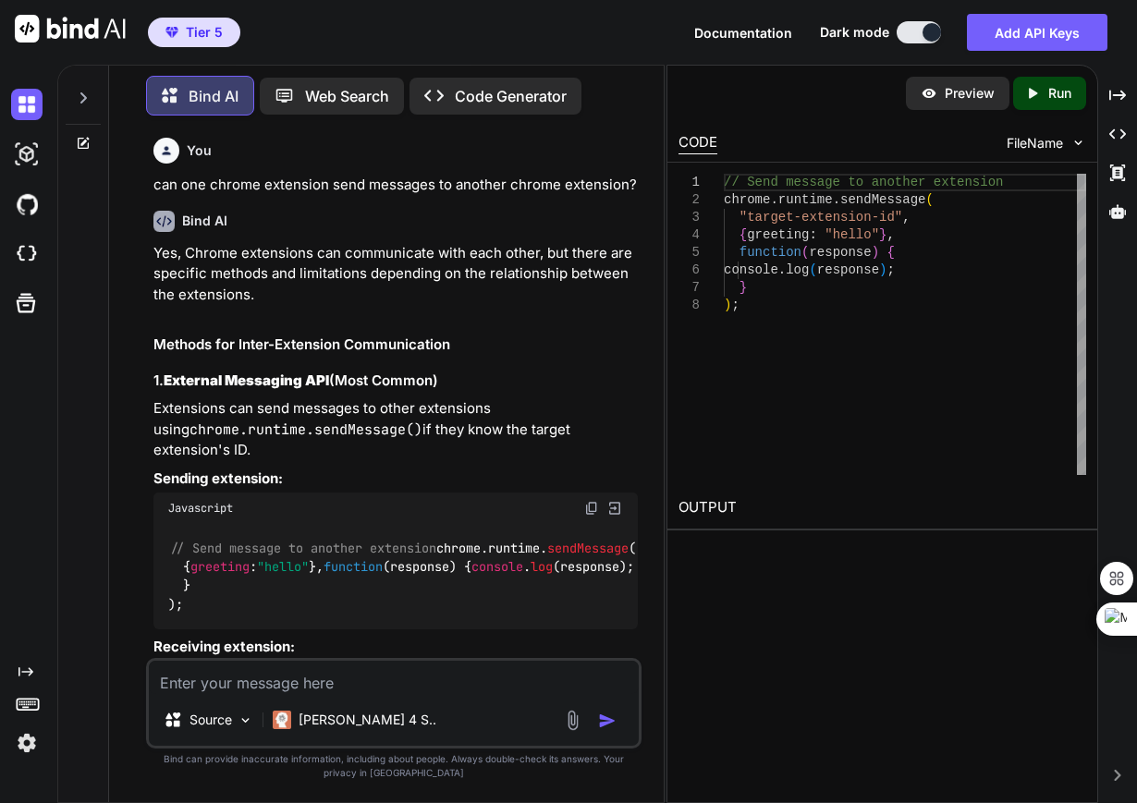
type textarea "x"
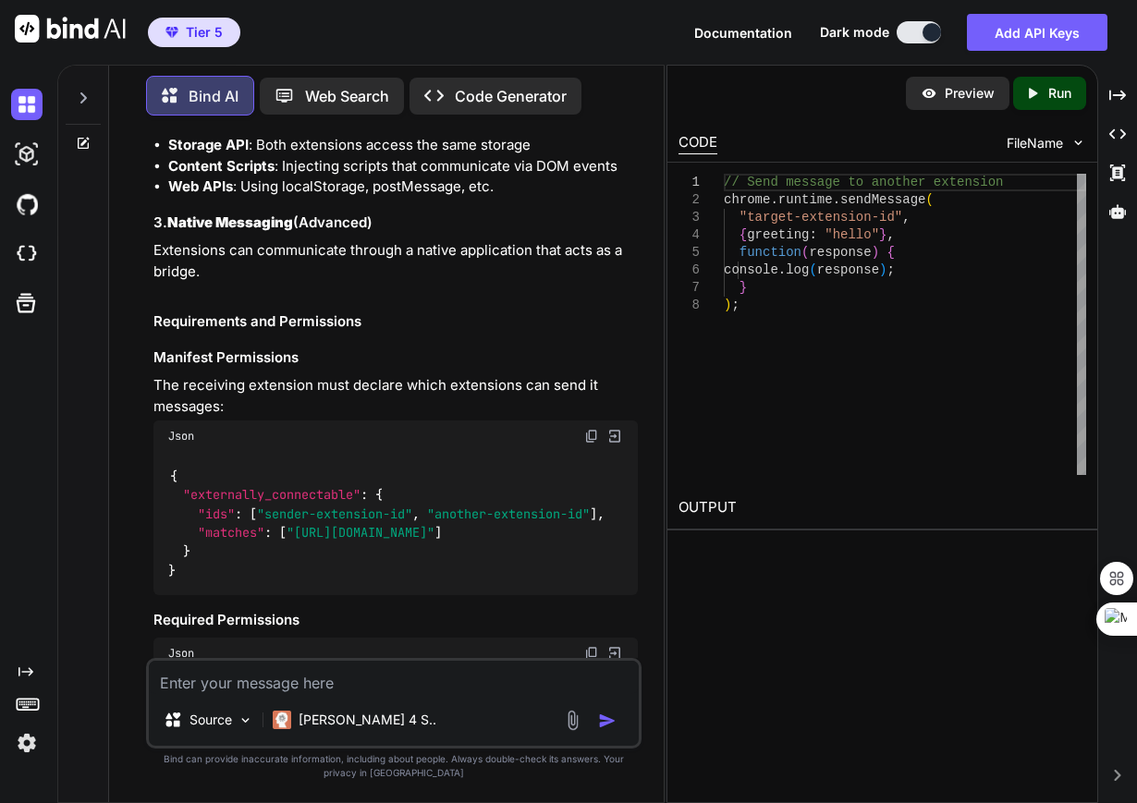
scroll to position [709, 0]
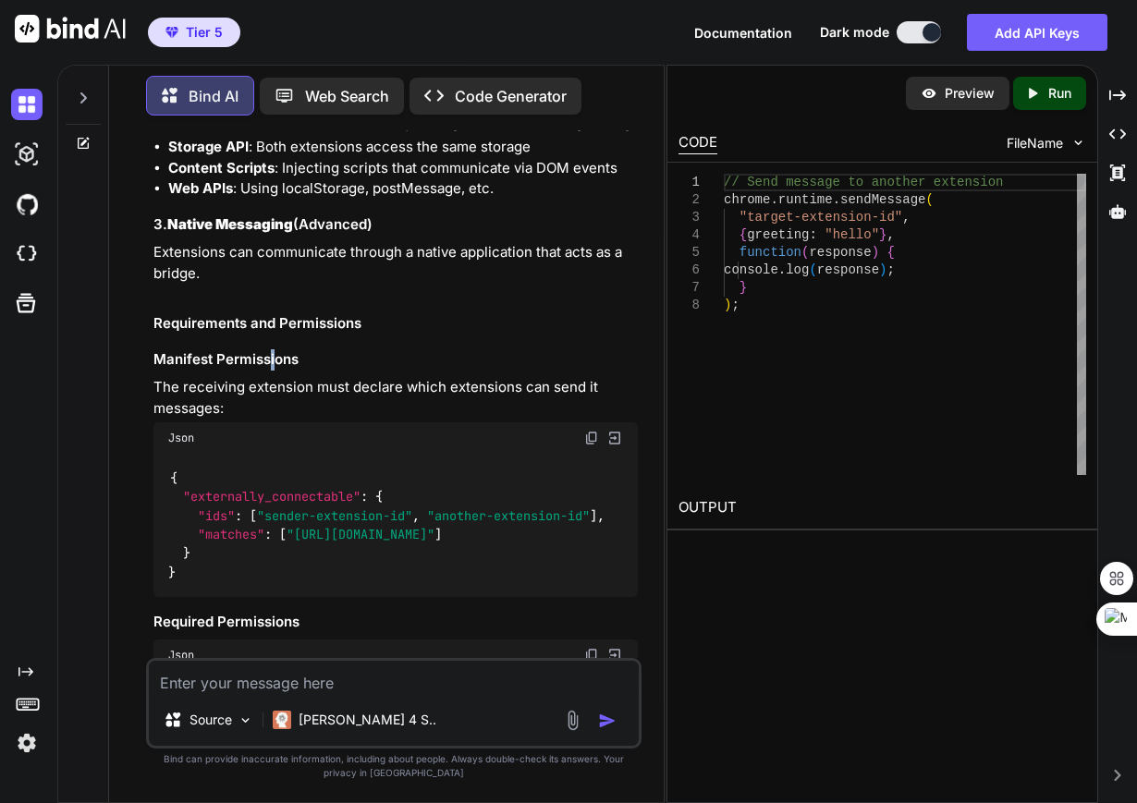
drag, startPoint x: 452, startPoint y: 453, endPoint x: 272, endPoint y: 492, distance: 184.5
click at [272, 492] on div "Yes, Chrome extensions can communicate with each other, but there are specific …" at bounding box center [394, 336] width 483 height 1605
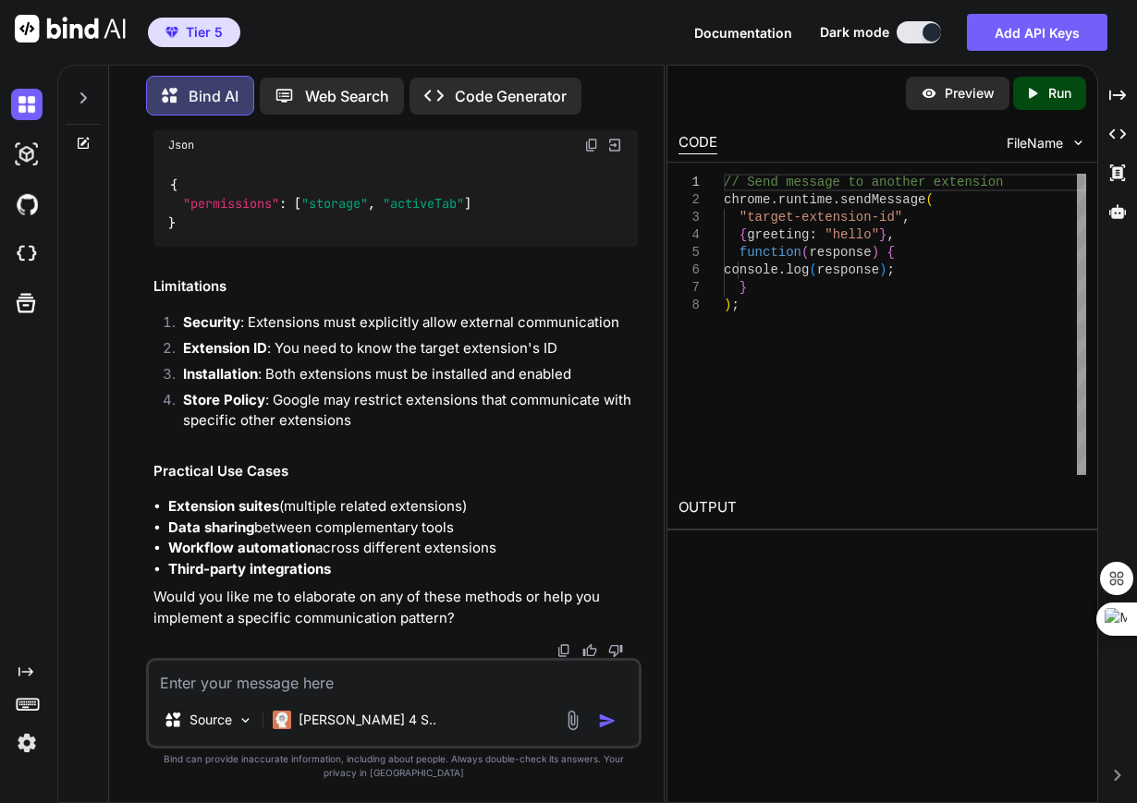
scroll to position [1368, 0]
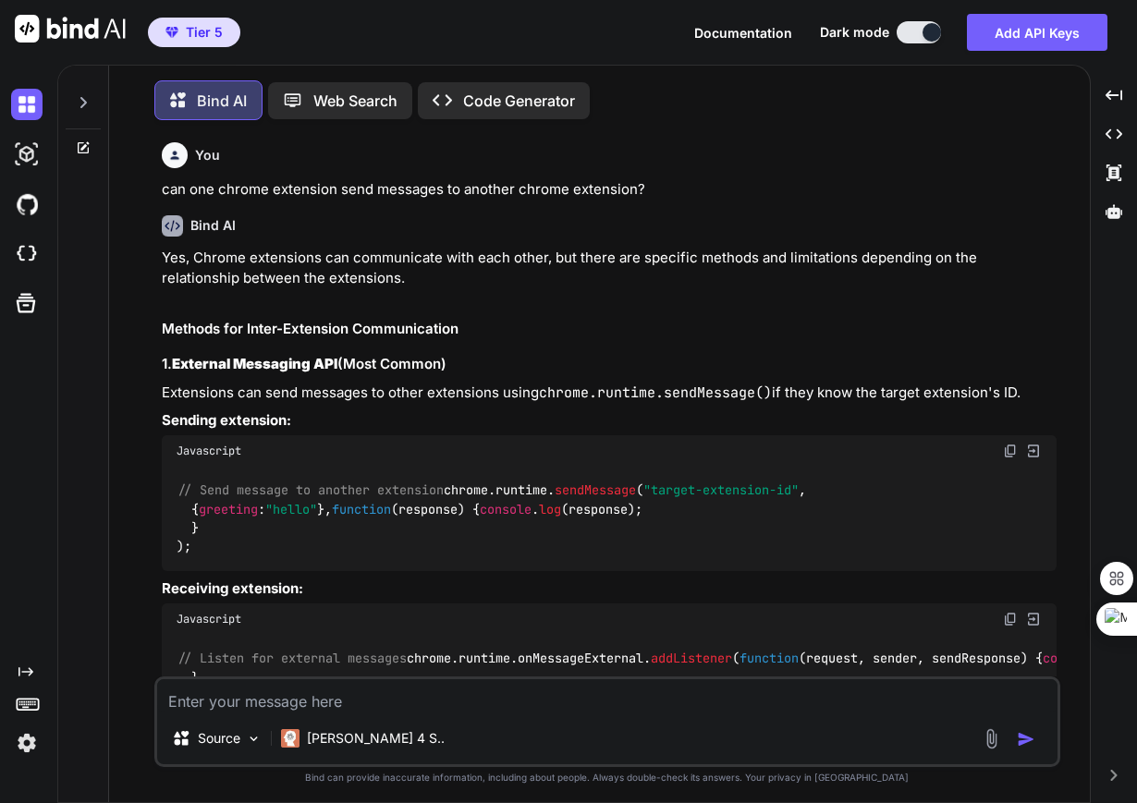
scroll to position [9, 0]
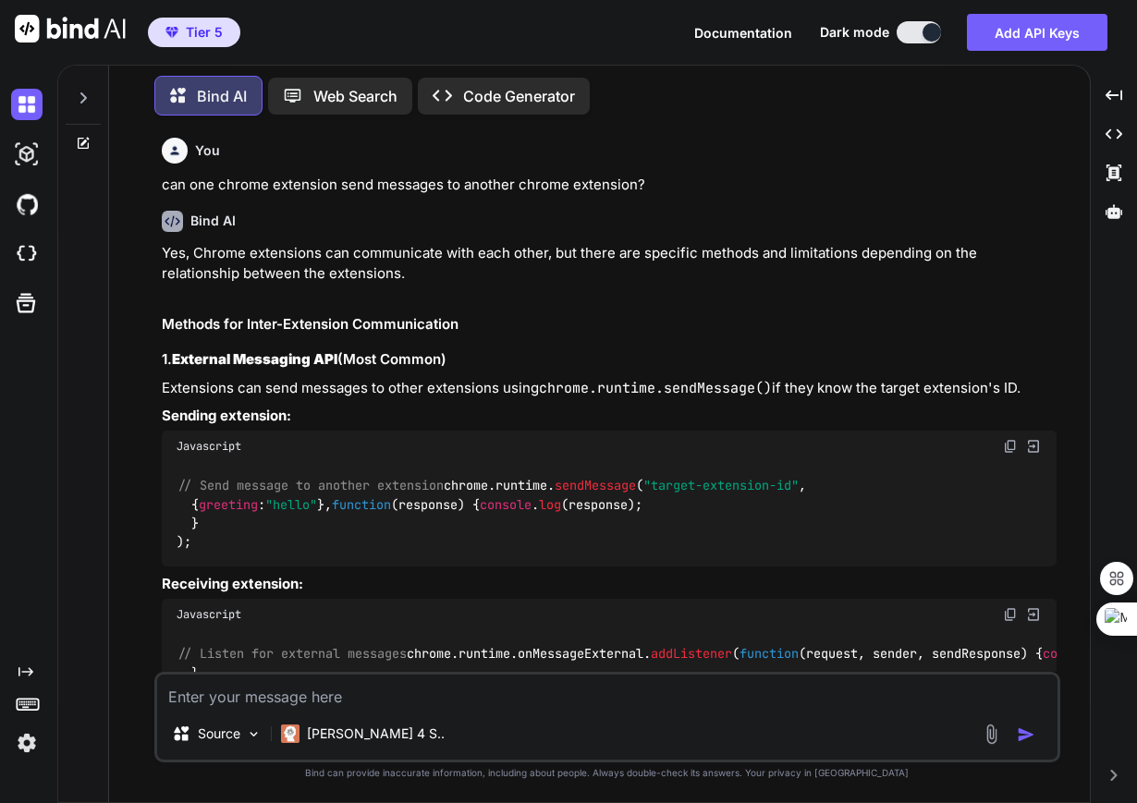
click at [77, 93] on icon at bounding box center [83, 98] width 15 height 15
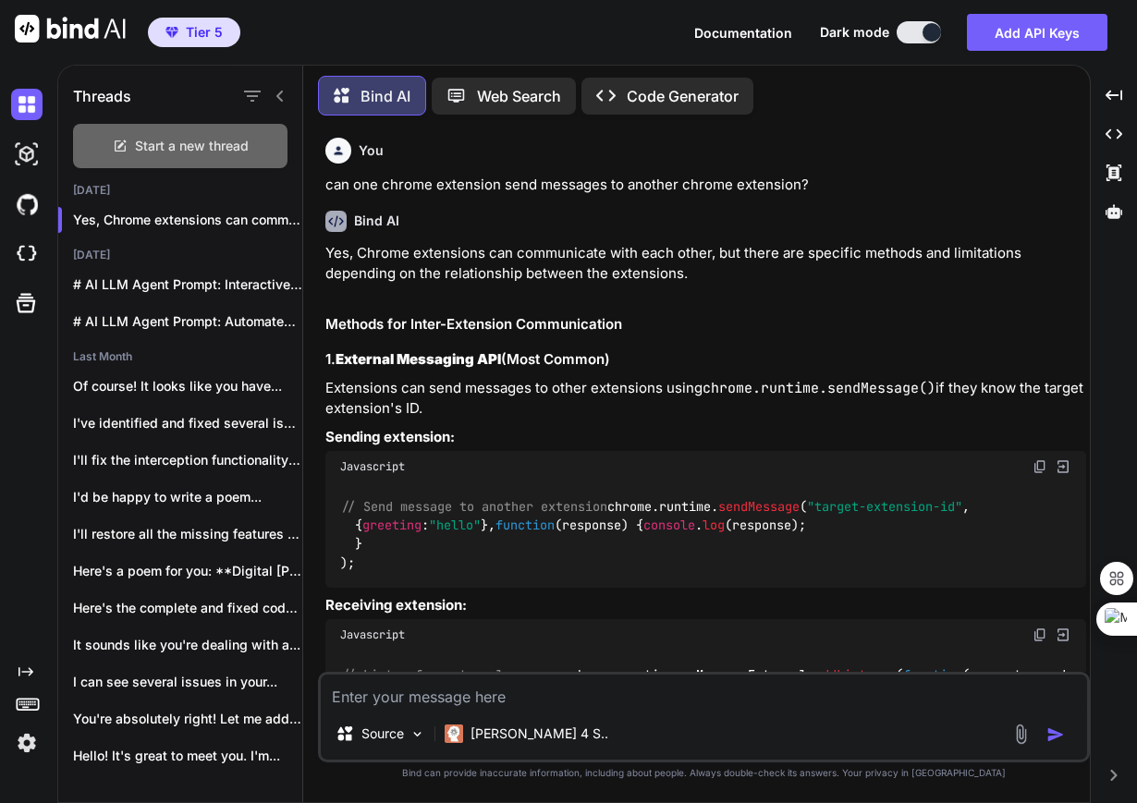
click at [179, 125] on div "Start a new thread" at bounding box center [180, 146] width 214 height 44
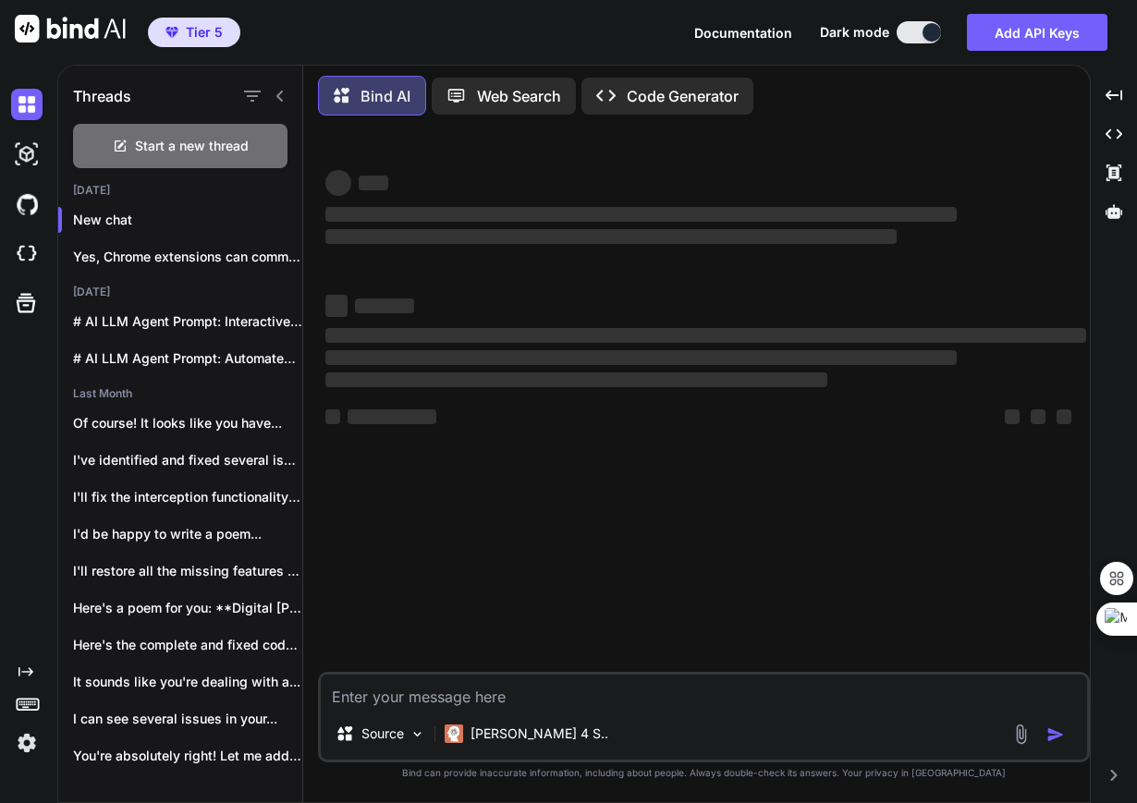
type textarea "x"
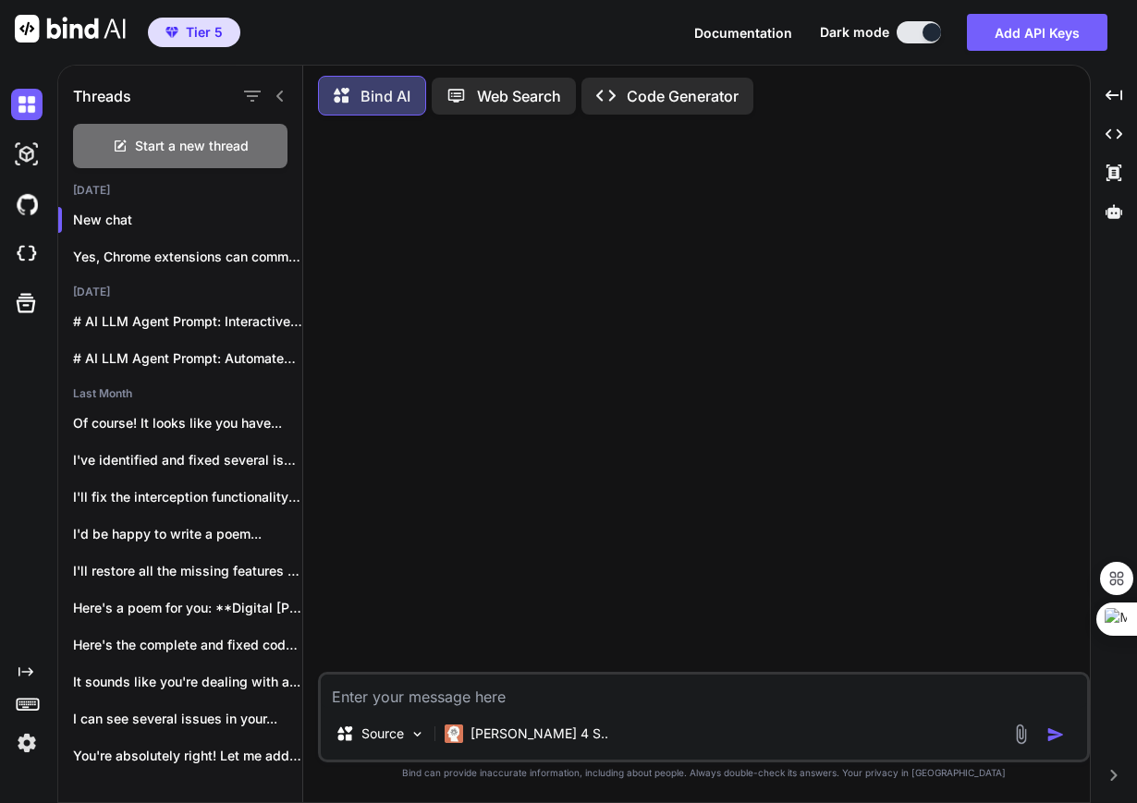
click at [402, 698] on textarea at bounding box center [704, 691] width 766 height 33
type textarea "h"
type textarea "x"
type textarea "hi"
type textarea "x"
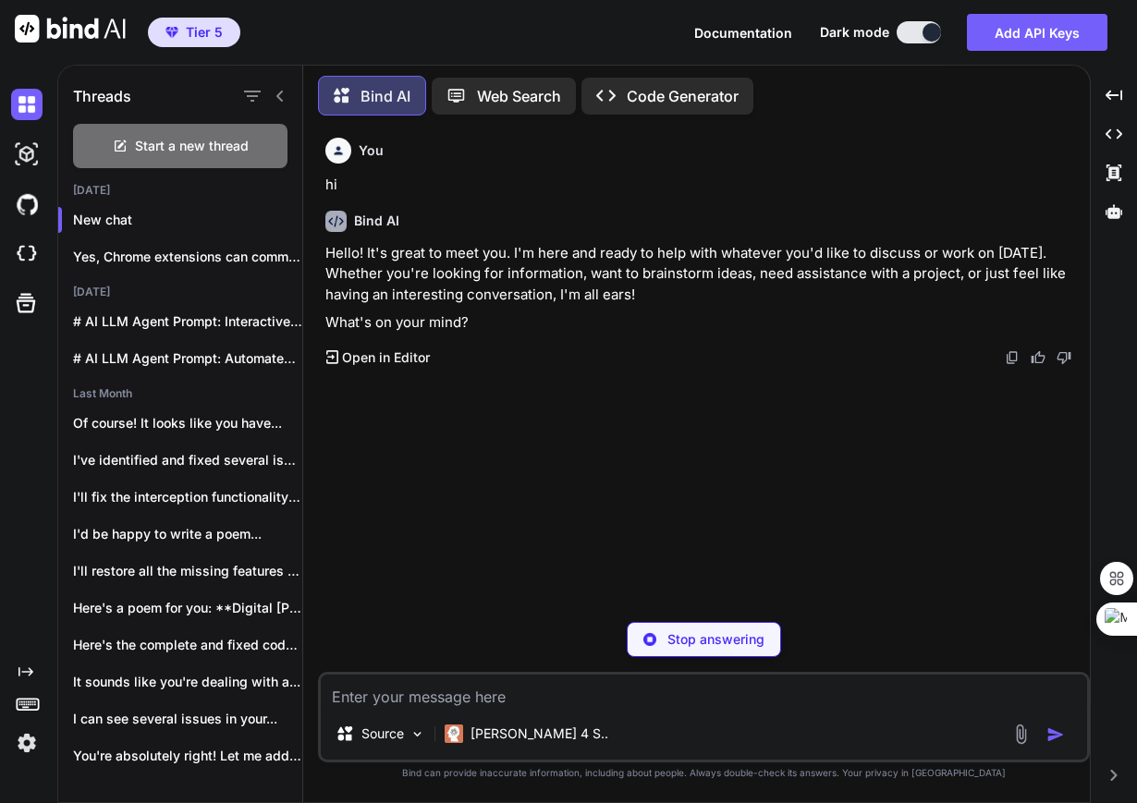
type textarea "x"
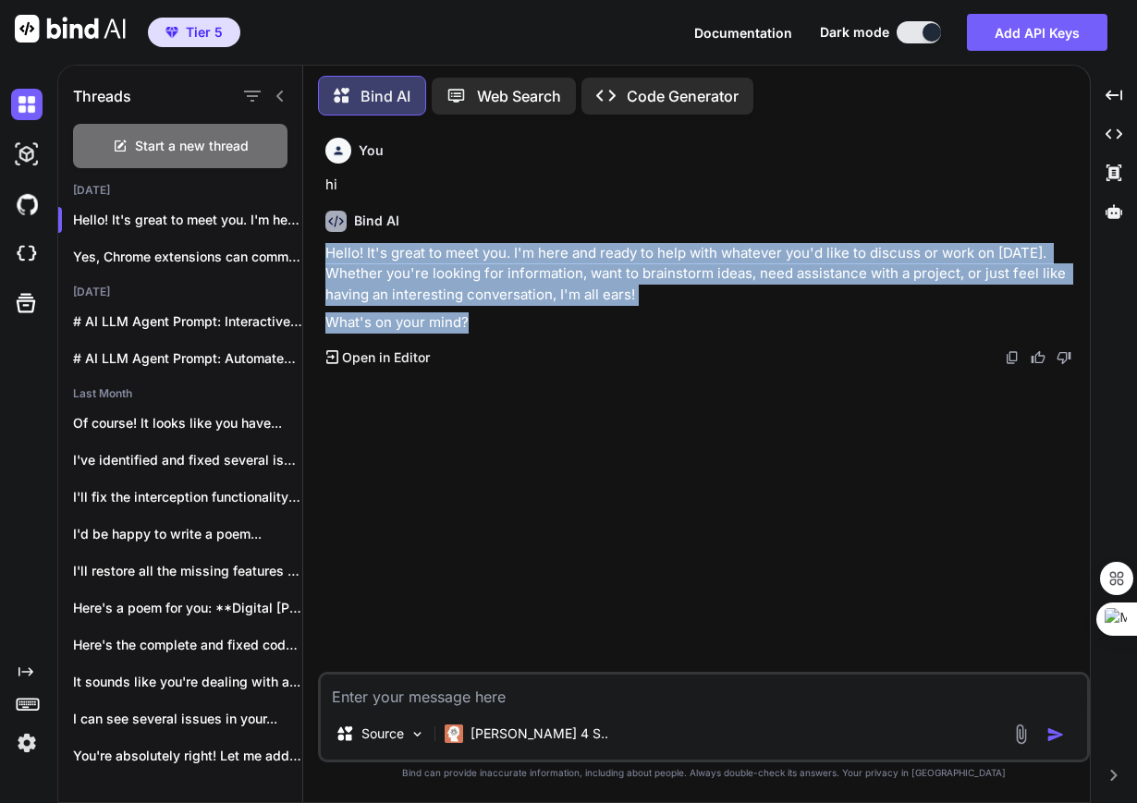
drag, startPoint x: 324, startPoint y: 254, endPoint x: 482, endPoint y: 321, distance: 171.4
click at [482, 321] on div "You hi Bind AI Hello! It's great to meet you. I'm here and ready to help with w…" at bounding box center [706, 400] width 768 height 541
copy div "Hello! It's great to meet you. I'm here and ready to help with whatever you'd l…"
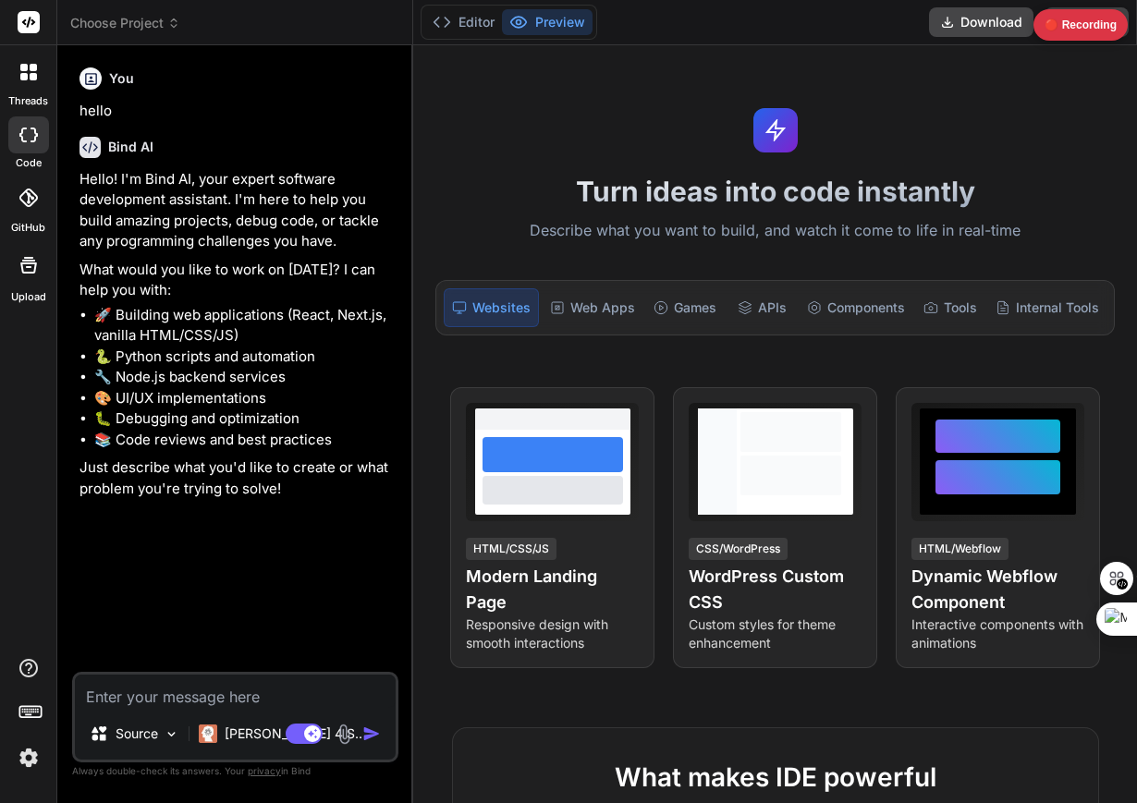
type textarea "x"
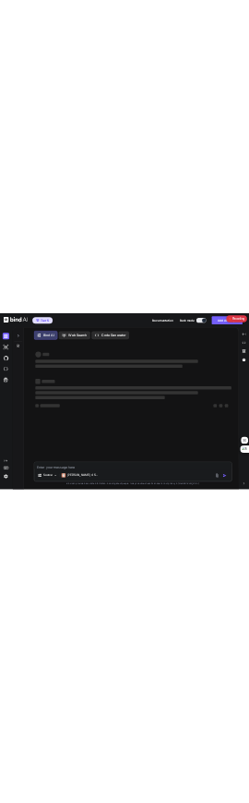
scroll to position [9, 0]
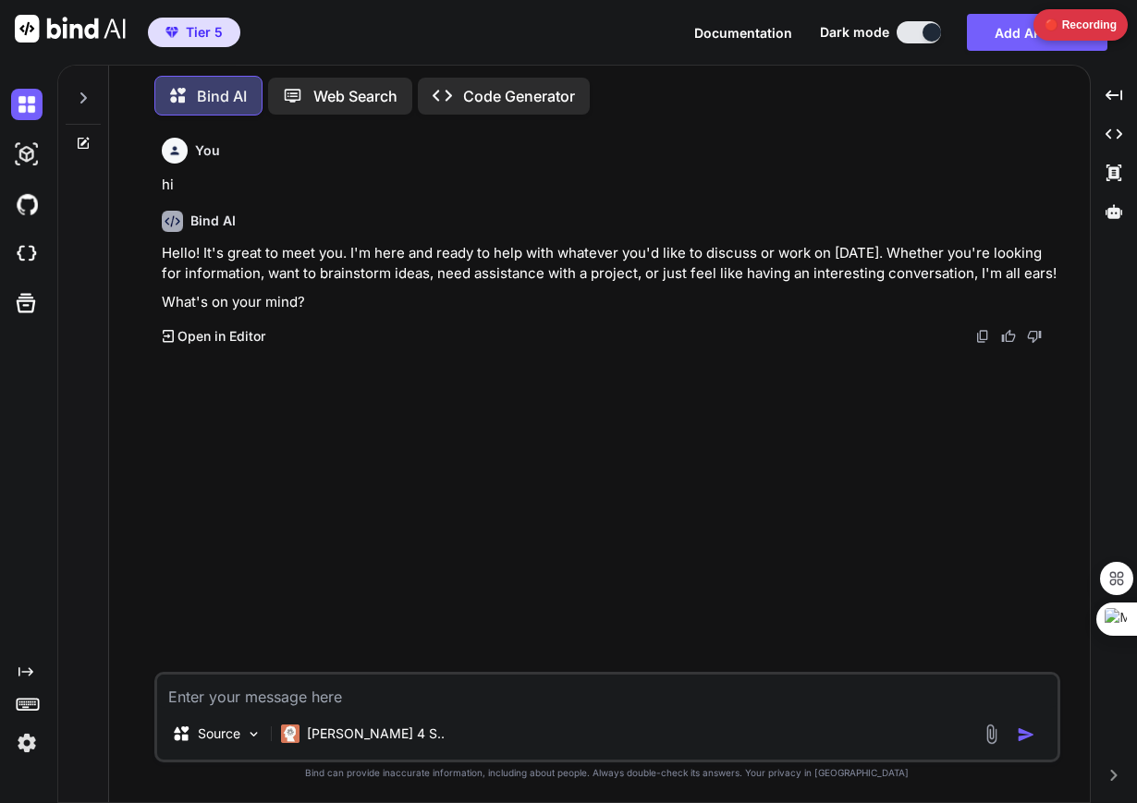
click at [274, 698] on textarea at bounding box center [607, 691] width 900 height 33
type textarea "x"
type textarea "h"
type textarea "x"
type textarea "hi"
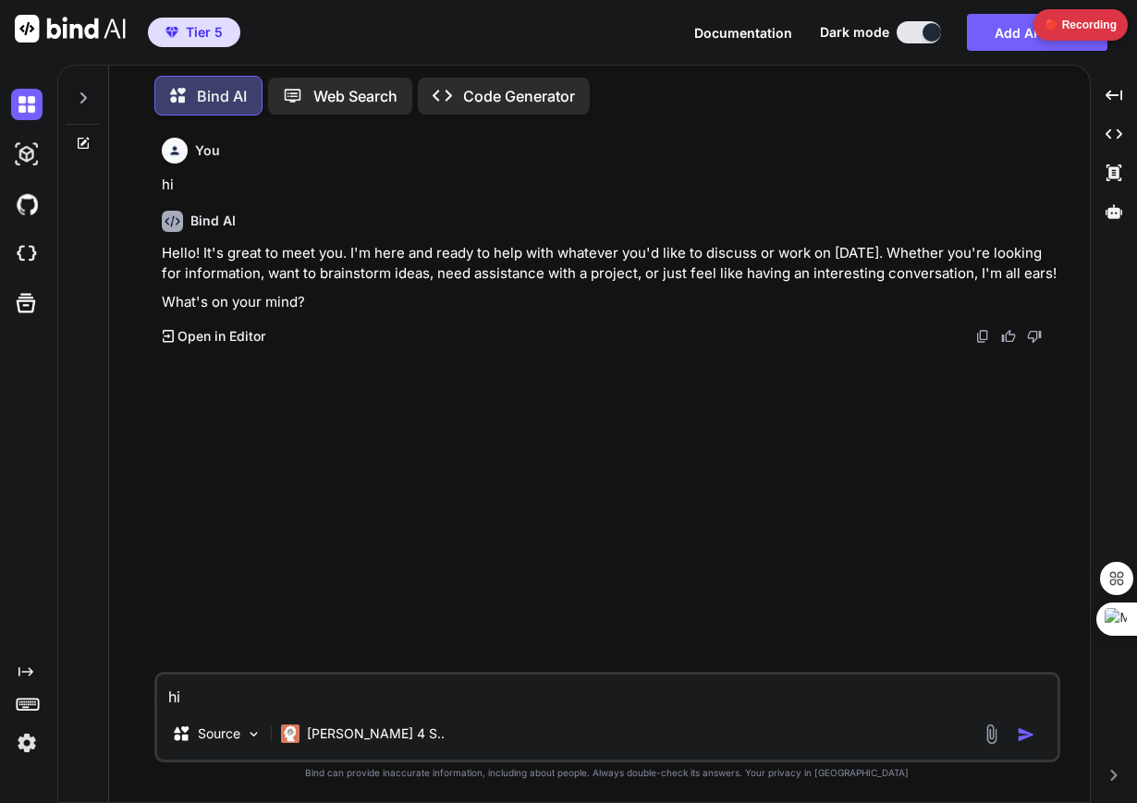
type textarea "x"
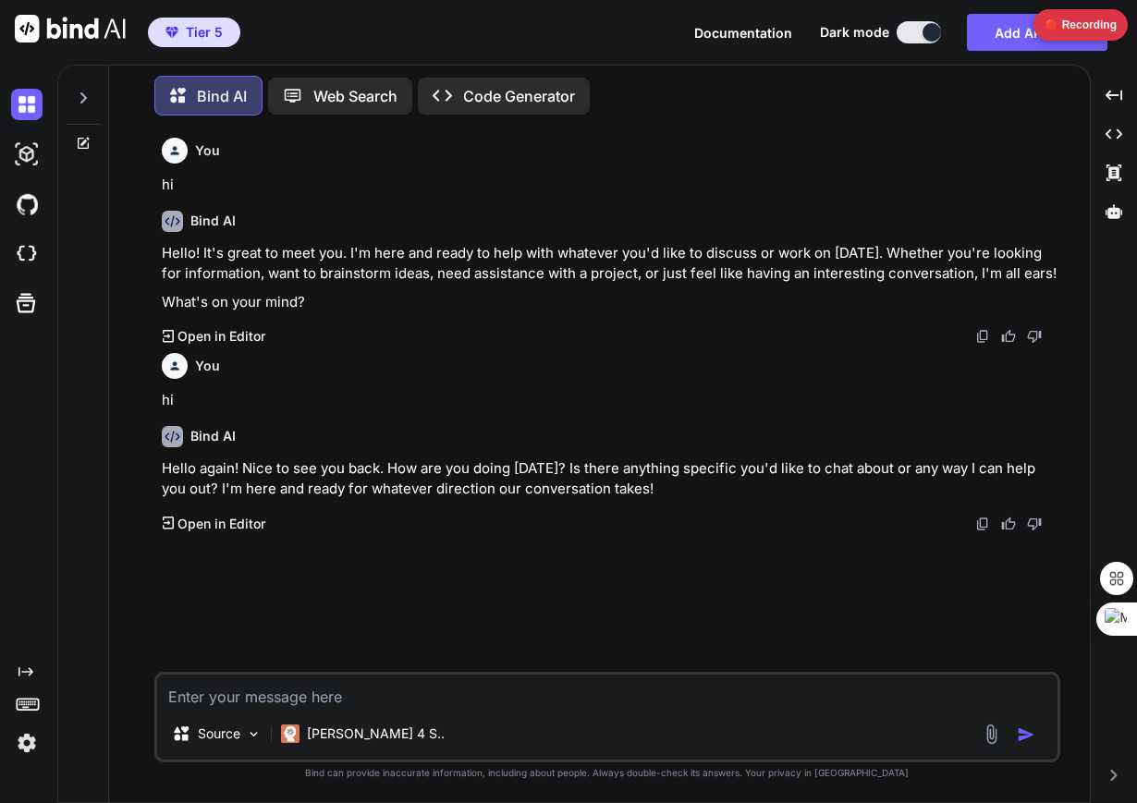
type textarea "x"
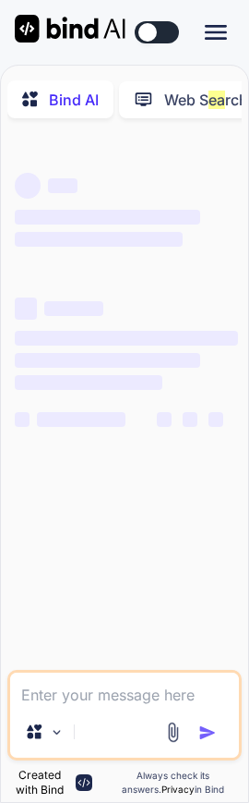
type textarea "x"
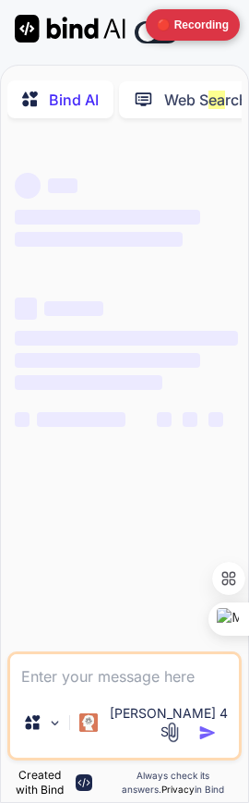
click at [34, 687] on textarea at bounding box center [125, 670] width 230 height 33
type textarea "h"
type textarea "x"
type textarea "hi"
type textarea "x"
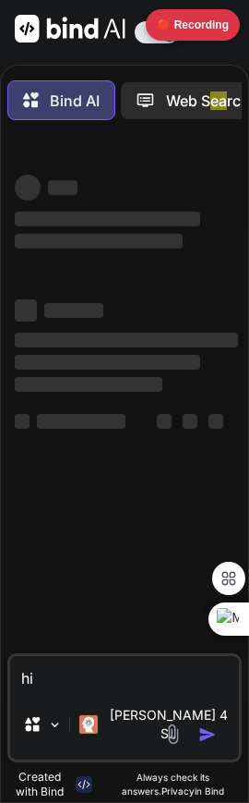
type textarea "hi"
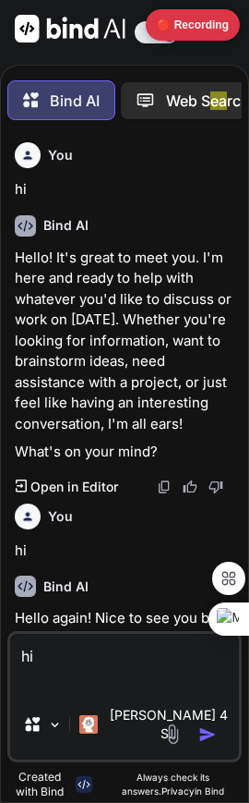
scroll to position [9, 0]
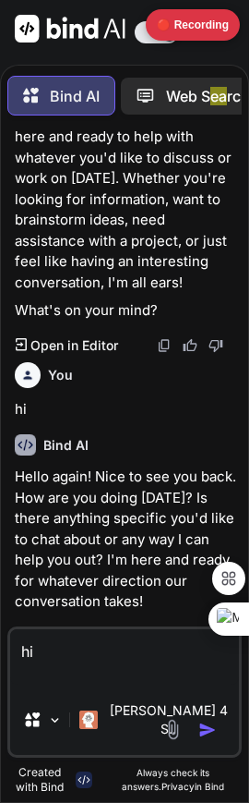
type textarea "x"
type textarea "hi"
click at [206, 726] on img "button" at bounding box center [208, 730] width 18 height 18
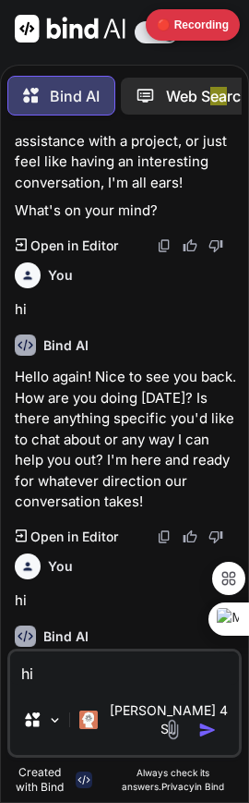
scroll to position [310, 0]
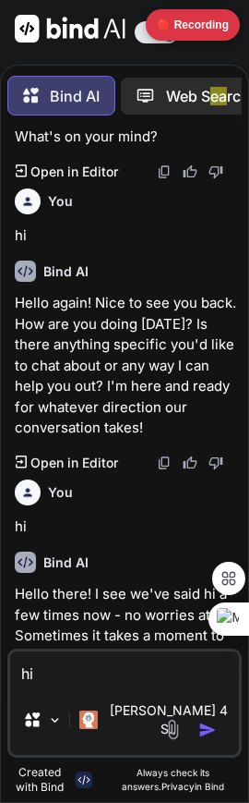
type textarea "x"
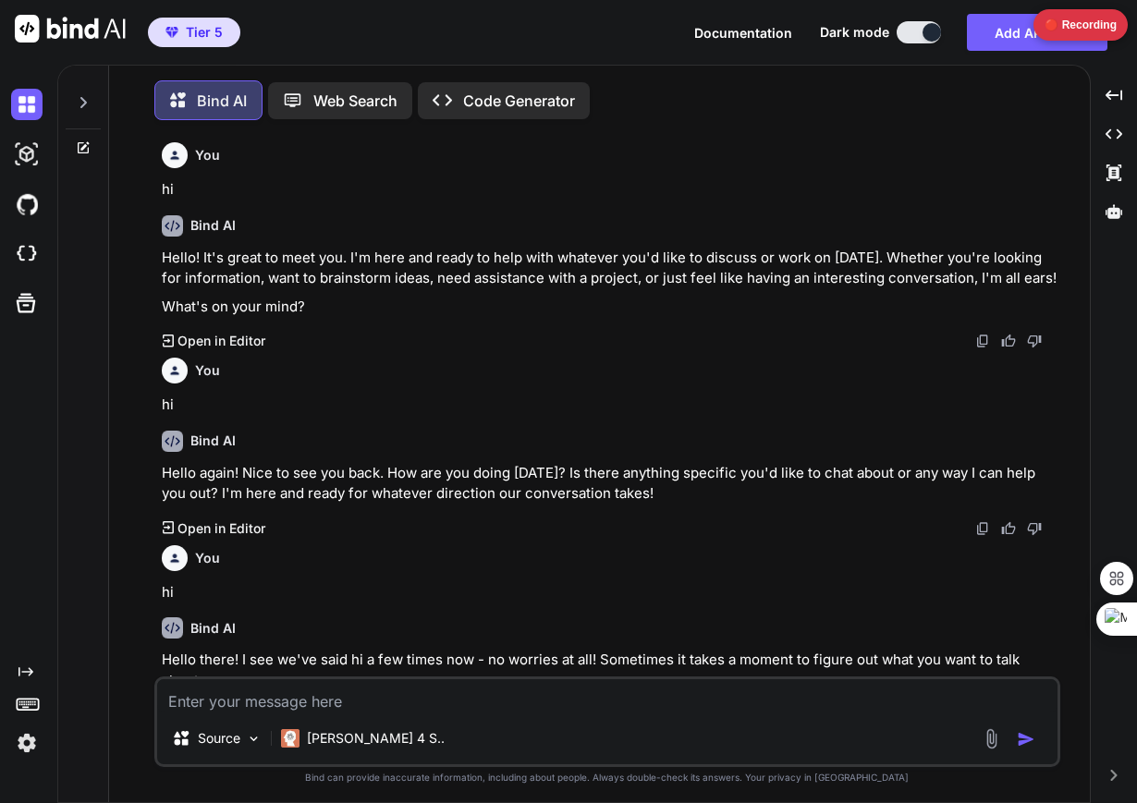
scroll to position [9, 0]
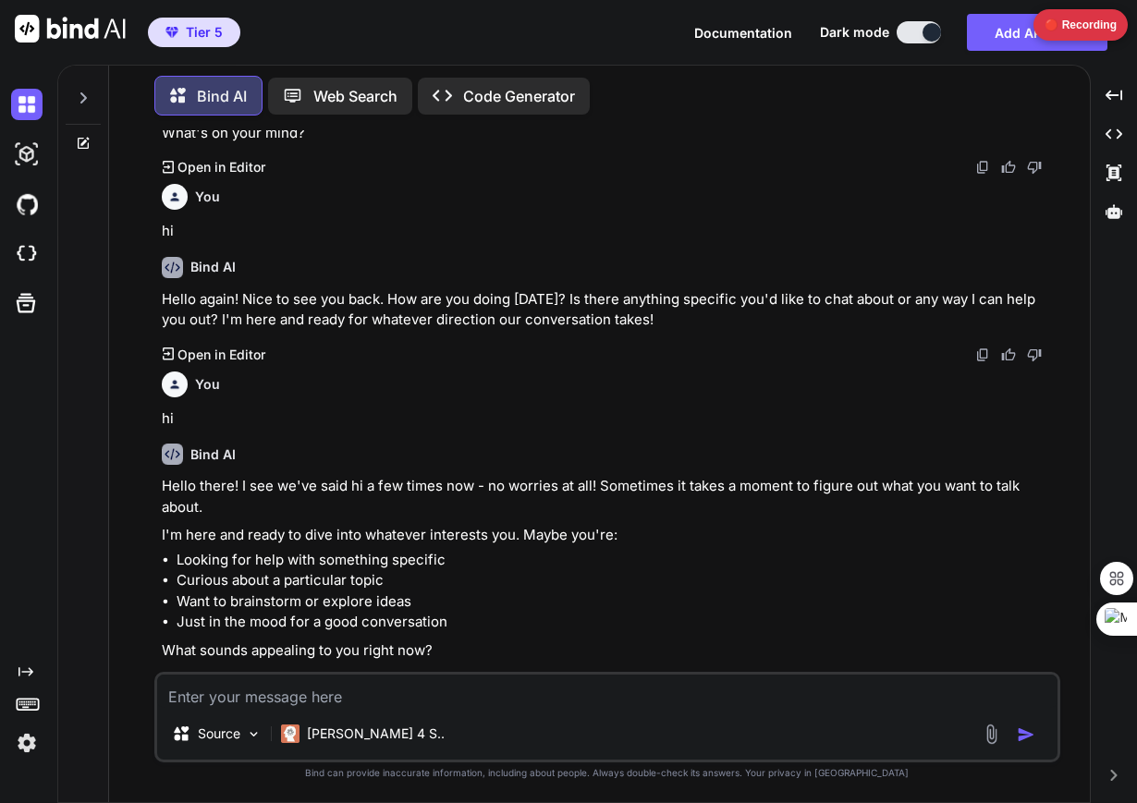
type textarea "x"
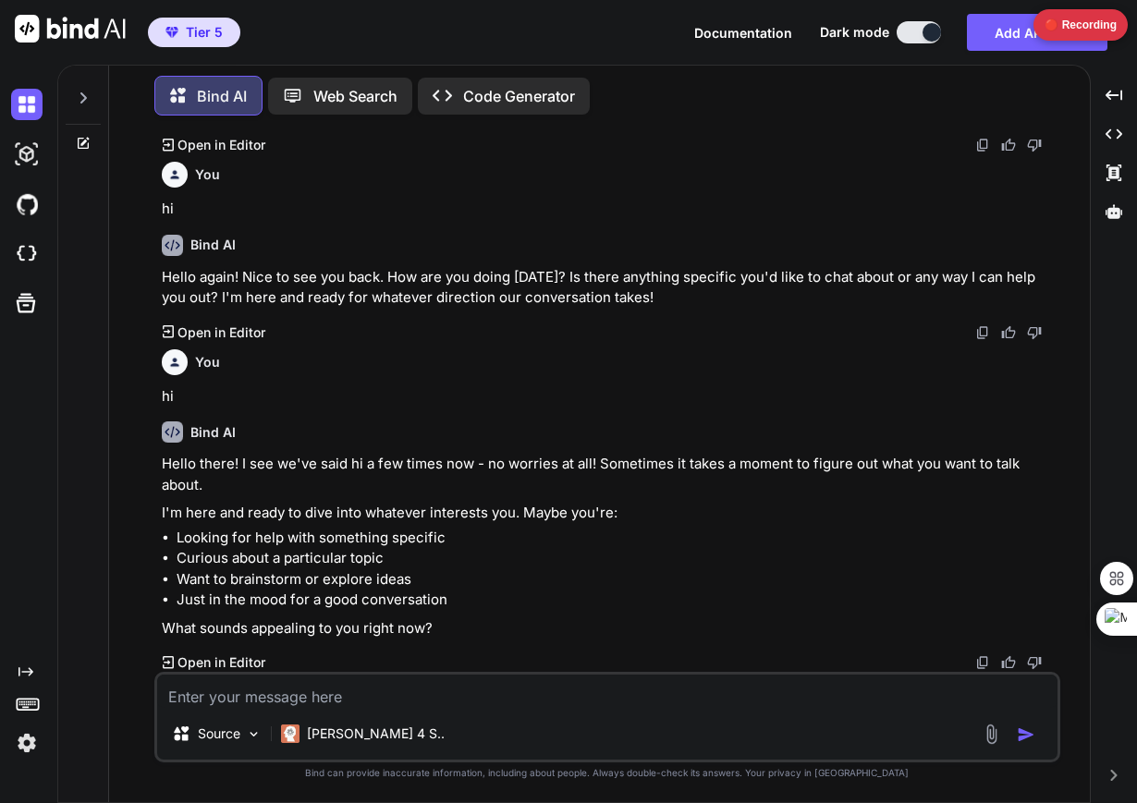
type textarea "h"
type textarea "x"
type textarea "hi"
type textarea "x"
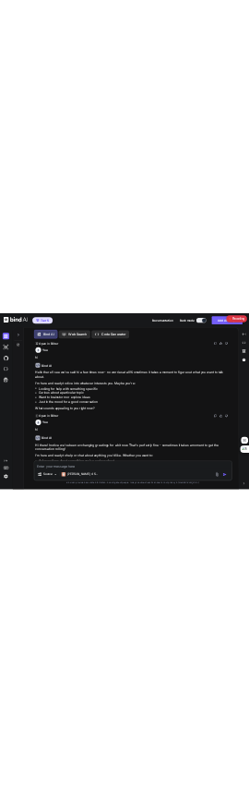
scroll to position [521, 0]
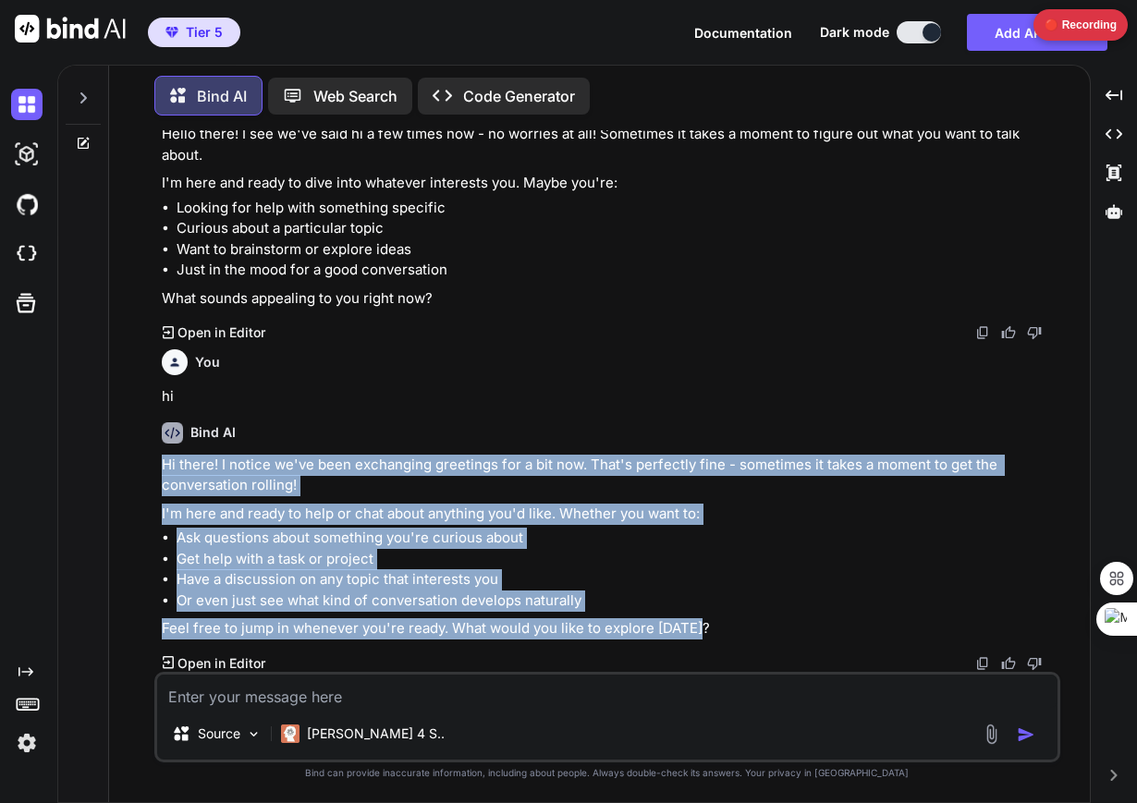
drag, startPoint x: 156, startPoint y: 462, endPoint x: 709, endPoint y: 624, distance: 575.7
click at [709, 624] on div "You hi Bind AI Hello! It's great to meet you. I'm here and ready to help with w…" at bounding box center [607, 466] width 906 height 672
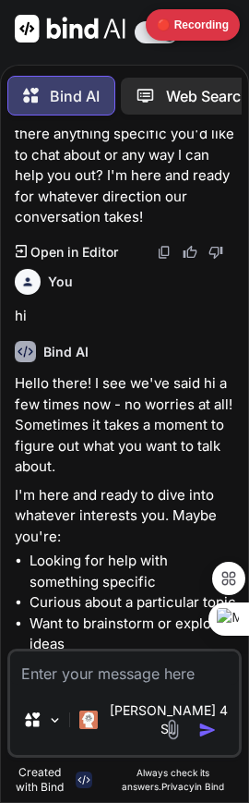
scroll to position [771, 0]
